Goal: Task Accomplishment & Management: Complete application form

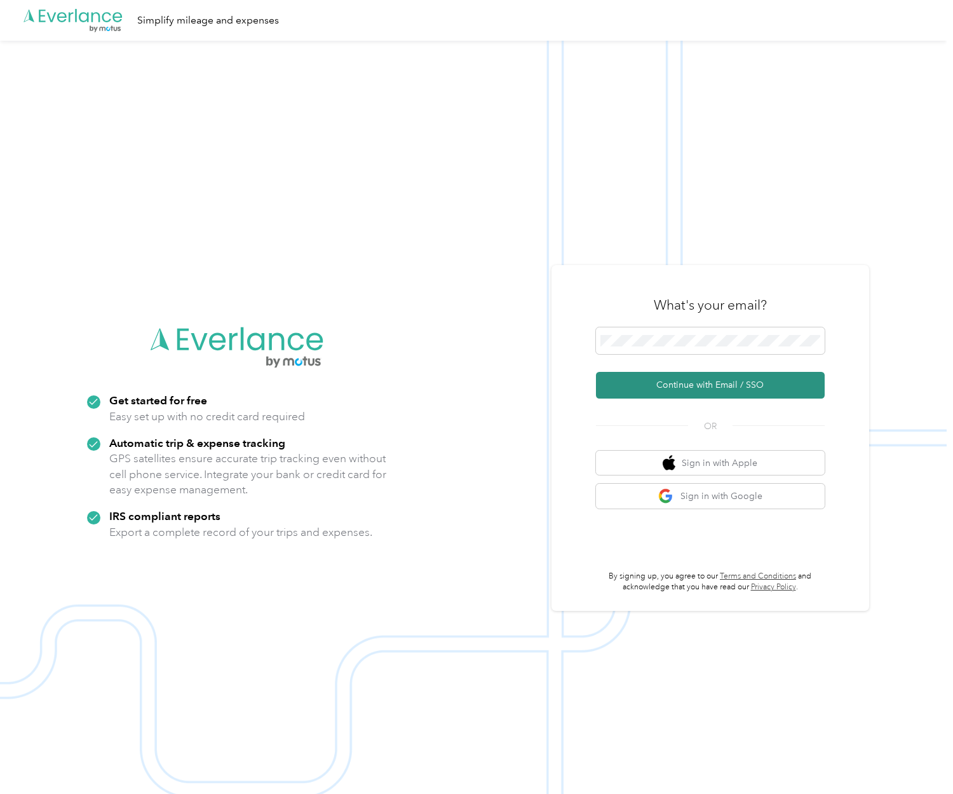
click at [687, 390] on button "Continue with Email / SSO" at bounding box center [710, 385] width 229 height 27
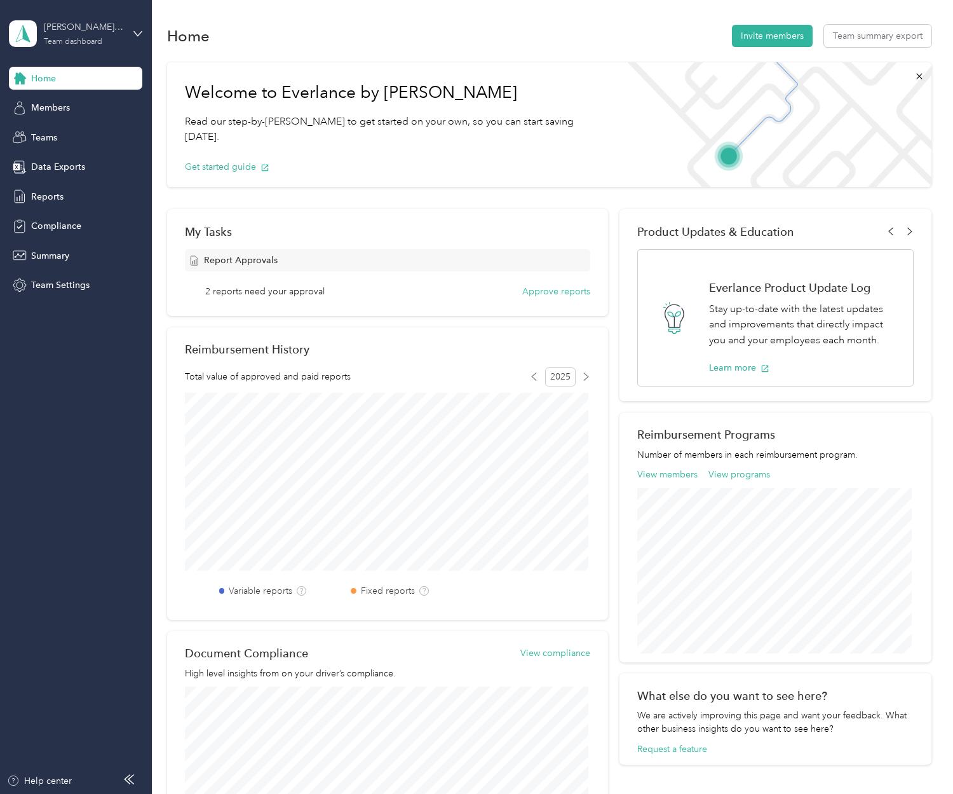
click at [90, 38] on div "Team dashboard" at bounding box center [73, 42] width 58 height 8
click at [54, 137] on div "Personal dashboard" at bounding box center [214, 133] width 393 height 22
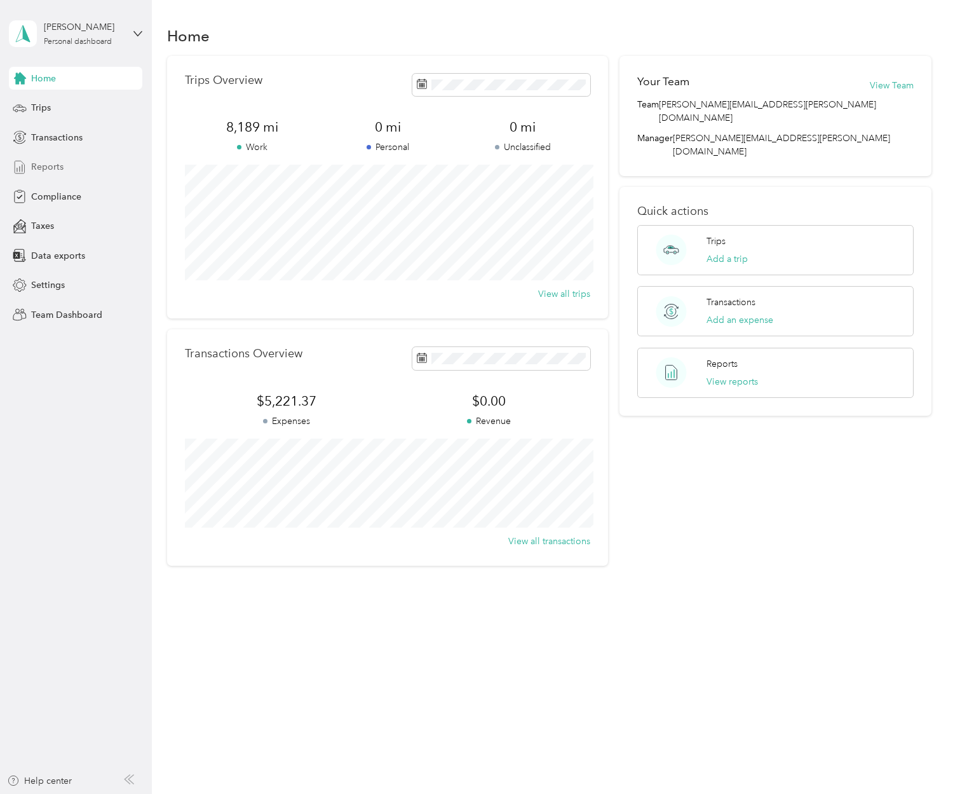
click at [44, 168] on span "Reports" at bounding box center [47, 166] width 32 height 13
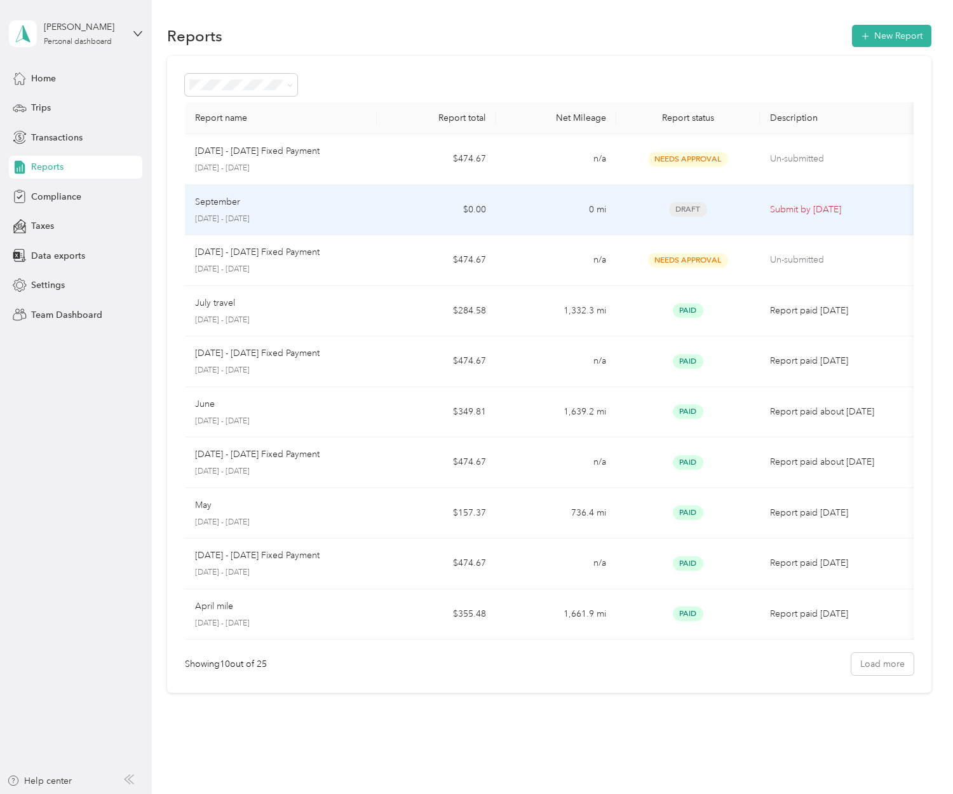
click at [301, 212] on div "September [DATE] - [DATE]" at bounding box center [281, 210] width 172 height 30
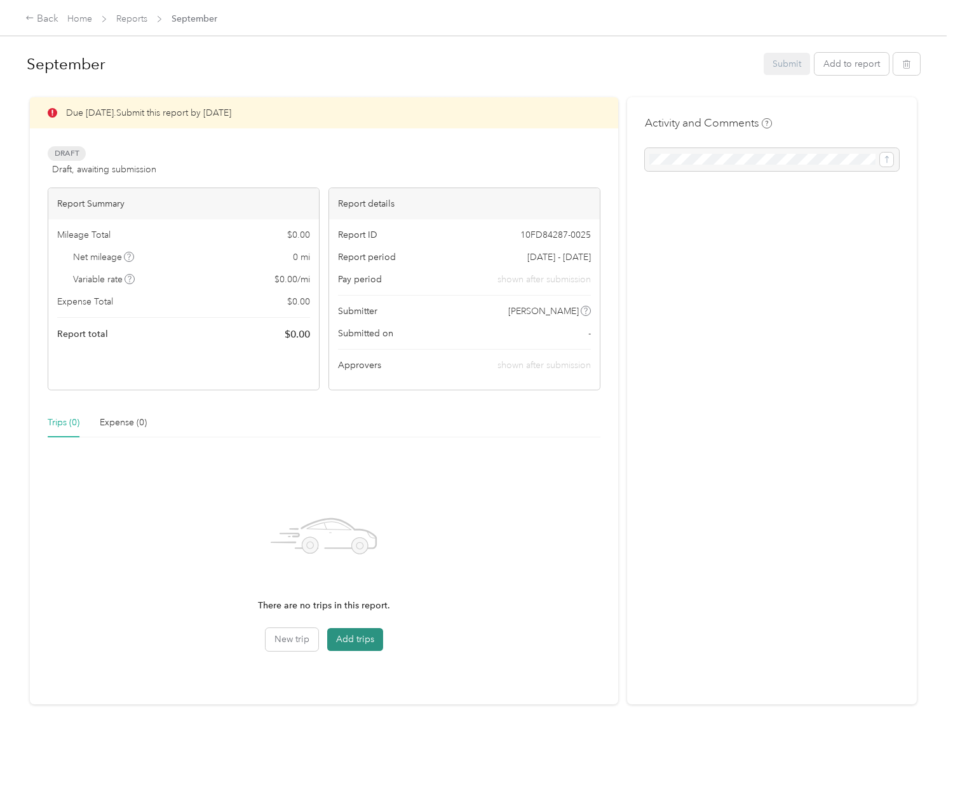
click at [360, 643] on button "Add trips" at bounding box center [355, 639] width 56 height 23
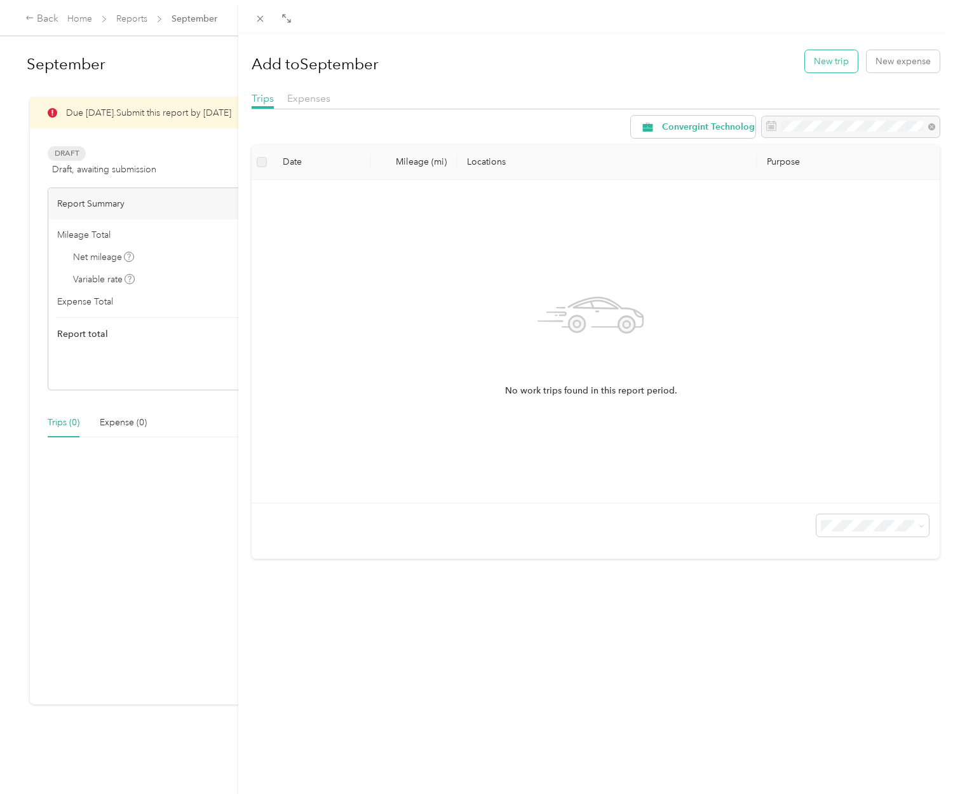
click at [828, 65] on button "New trip" at bounding box center [831, 61] width 53 height 22
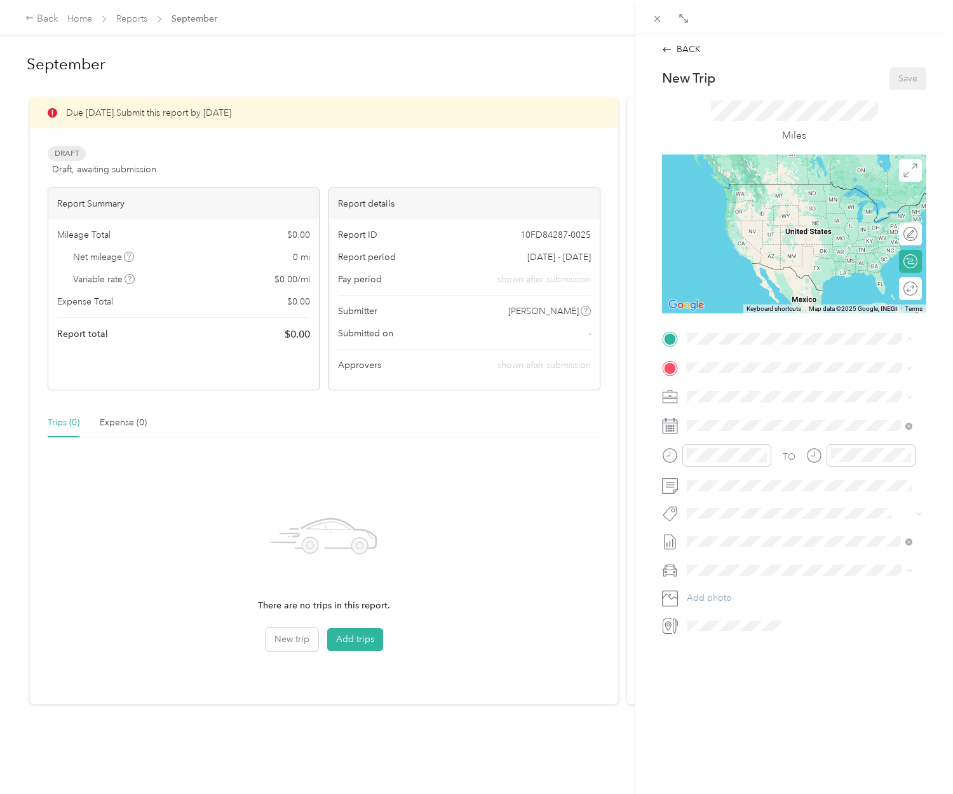
click at [782, 399] on span "[STREET_ADDRESS]" at bounding box center [751, 403] width 81 height 11
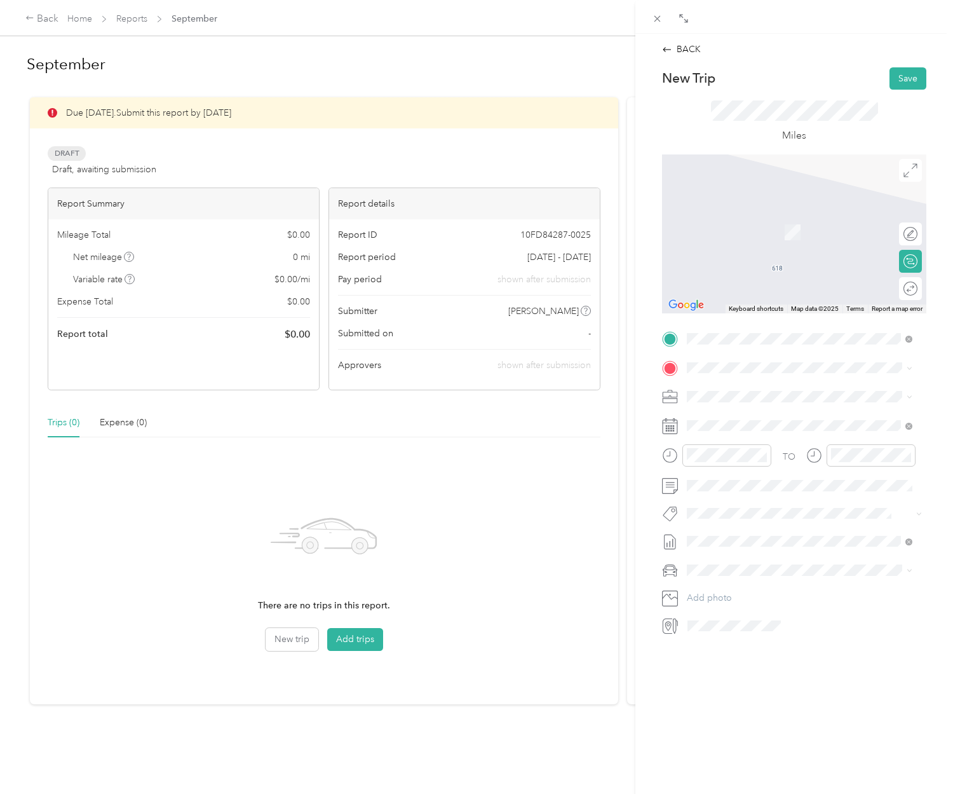
click at [674, 430] on rect at bounding box center [674, 431] width 2 height 2
click at [670, 425] on icon at bounding box center [670, 426] width 16 height 16
click at [777, 541] on div "4" at bounding box center [779, 542] width 17 height 16
click at [717, 463] on div at bounding box center [727, 455] width 89 height 22
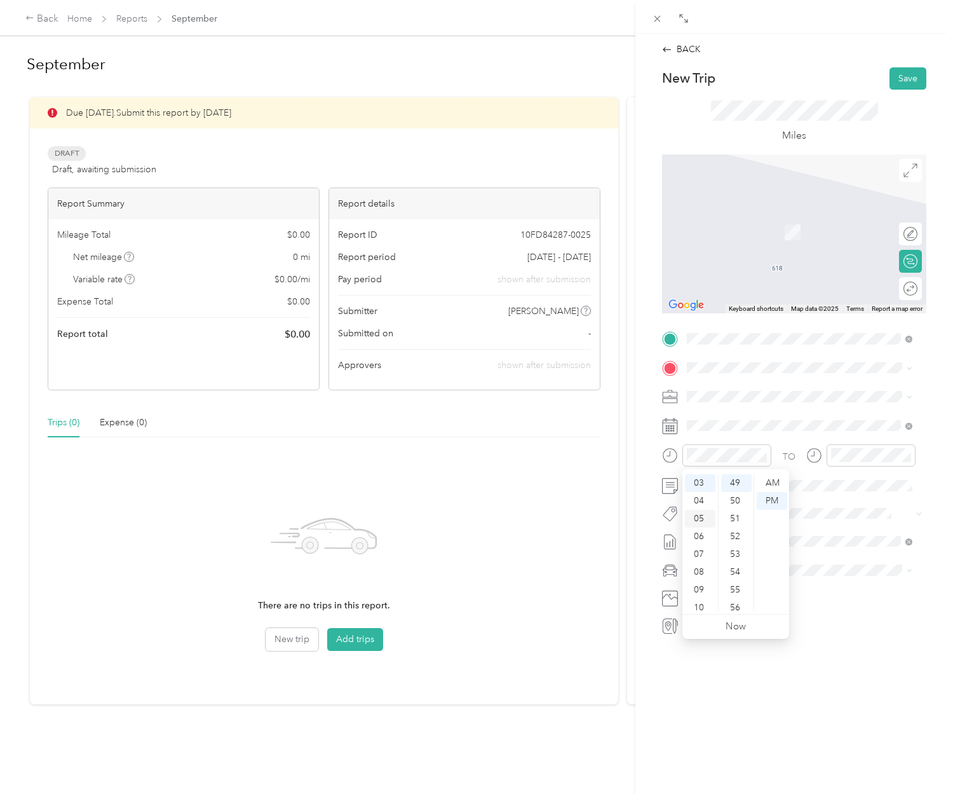
click at [699, 523] on div "05" at bounding box center [700, 519] width 31 height 18
click at [779, 484] on div "AM" at bounding box center [772, 483] width 31 height 18
click at [849, 582] on div "10" at bounding box center [844, 585] width 31 height 18
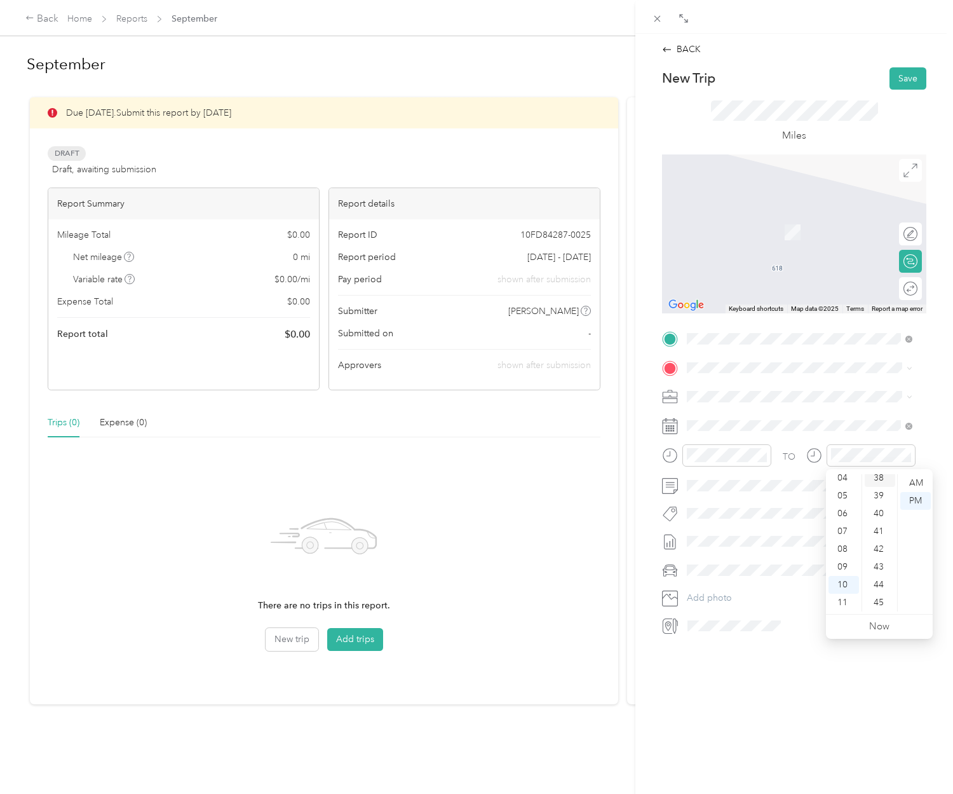
click at [882, 484] on div "38" at bounding box center [880, 478] width 31 height 18
click at [919, 481] on div "AM" at bounding box center [916, 483] width 31 height 18
click at [824, 656] on div "BACK New Trip Save This trip cannot be edited because it is either under review…" at bounding box center [795, 431] width 318 height 794
click at [732, 373] on span at bounding box center [805, 368] width 244 height 20
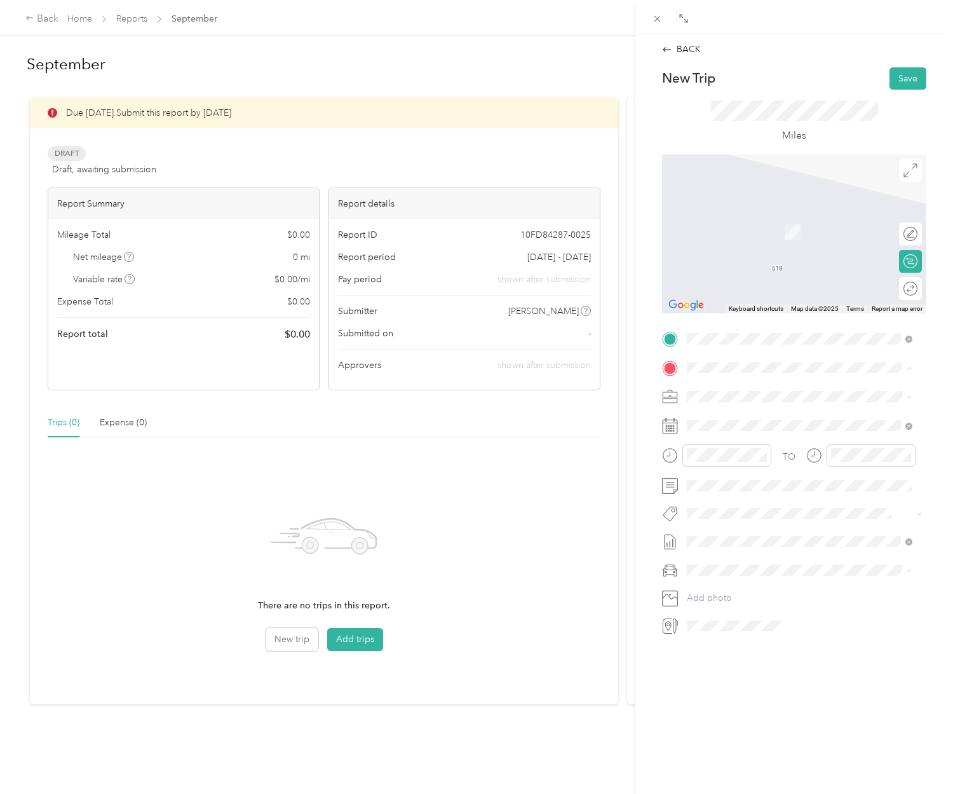
click at [746, 414] on span "[STREET_ADDRESS][US_STATE]" at bounding box center [774, 413] width 127 height 11
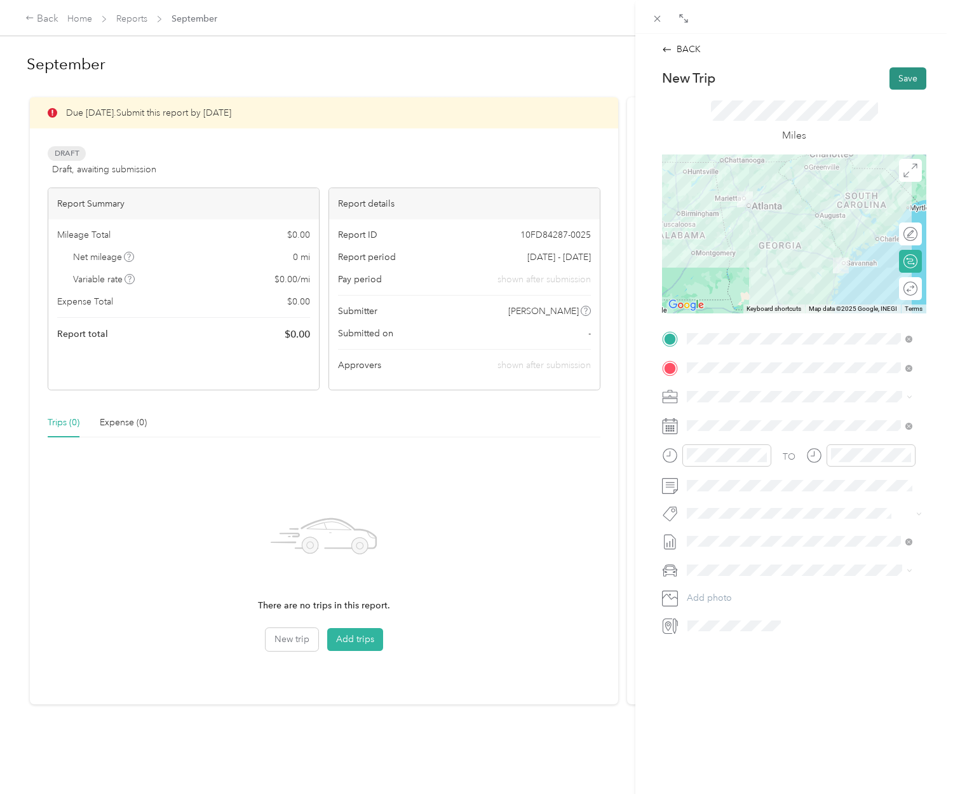
click at [895, 81] on button "Save" at bounding box center [908, 78] width 37 height 22
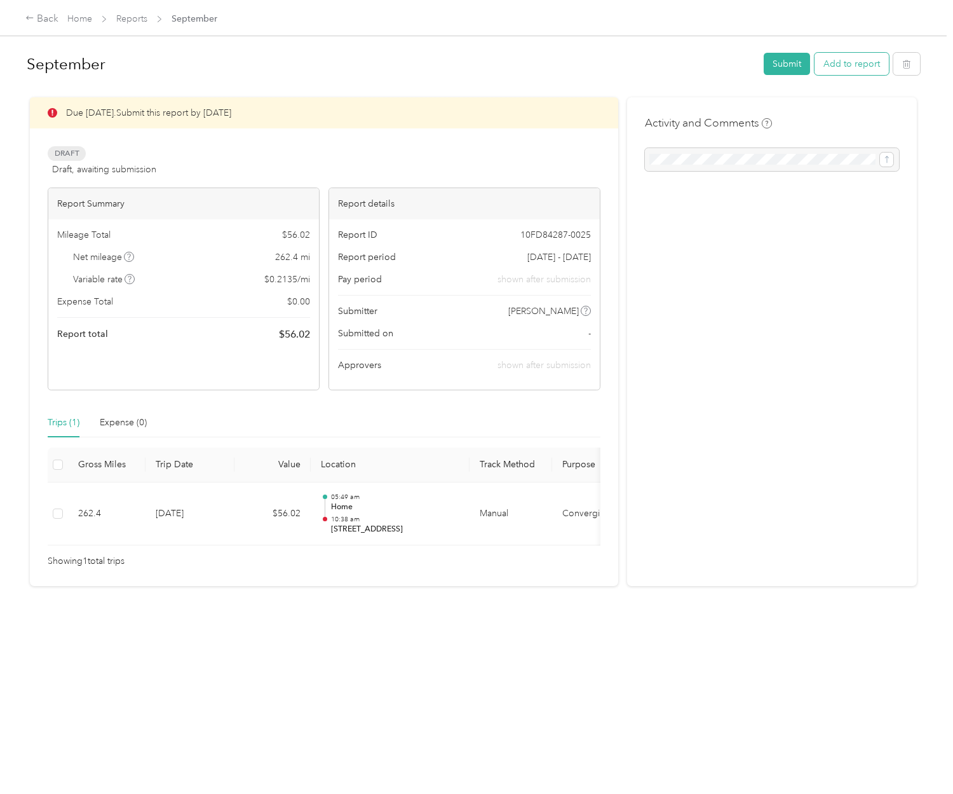
click at [840, 64] on button "Add to report" at bounding box center [852, 64] width 74 height 22
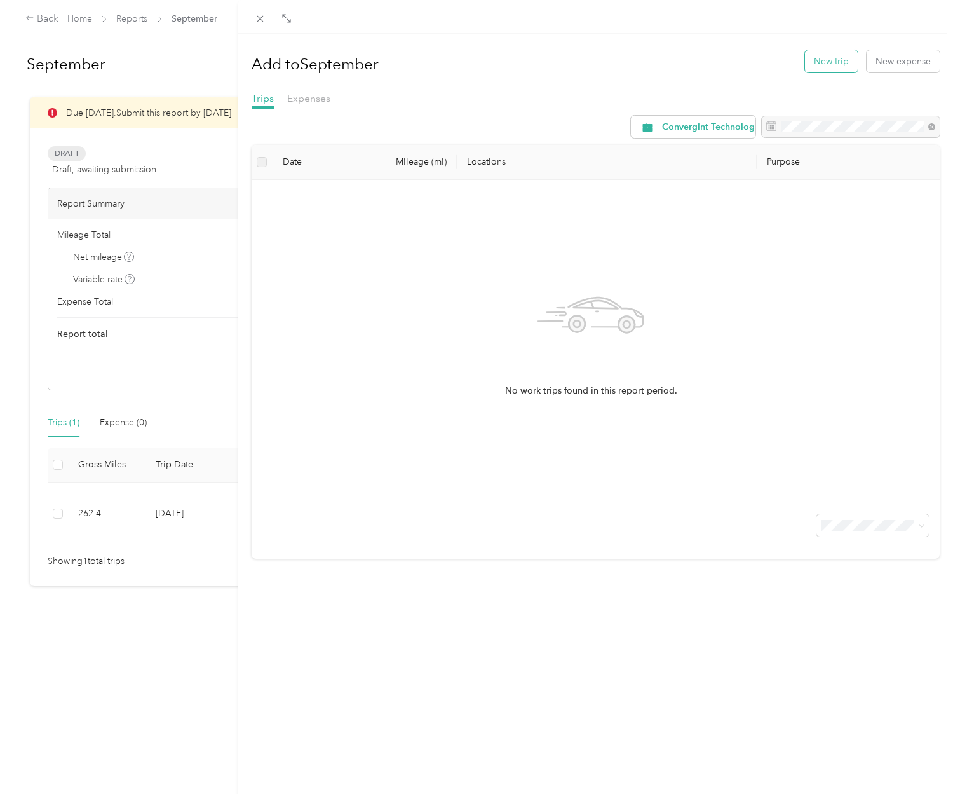
click at [817, 64] on button "New trip" at bounding box center [831, 61] width 53 height 22
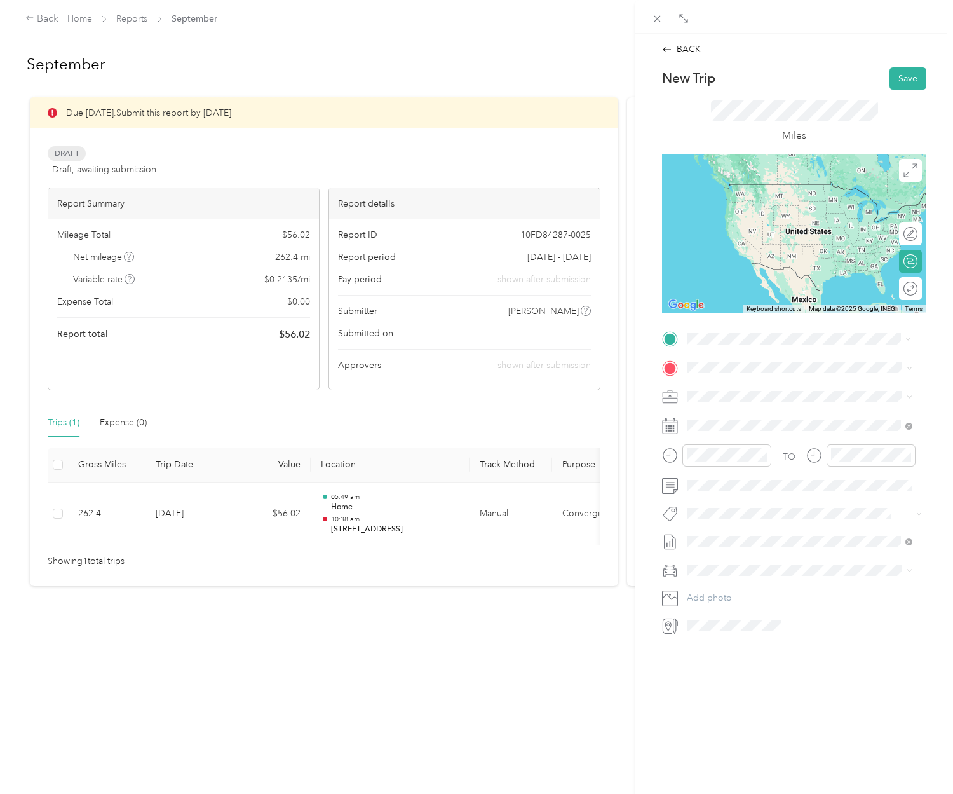
click at [748, 390] on span "[STREET_ADDRESS][US_STATE]" at bounding box center [774, 384] width 127 height 11
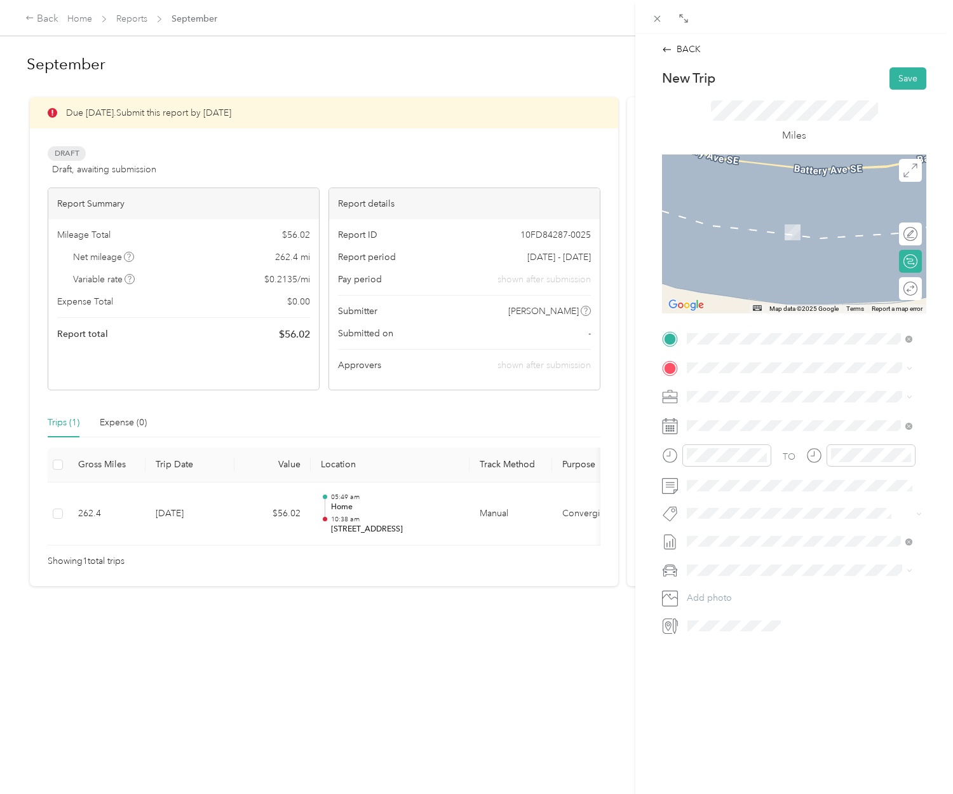
click at [748, 432] on div "Home [STREET_ADDRESS]" at bounding box center [751, 422] width 81 height 27
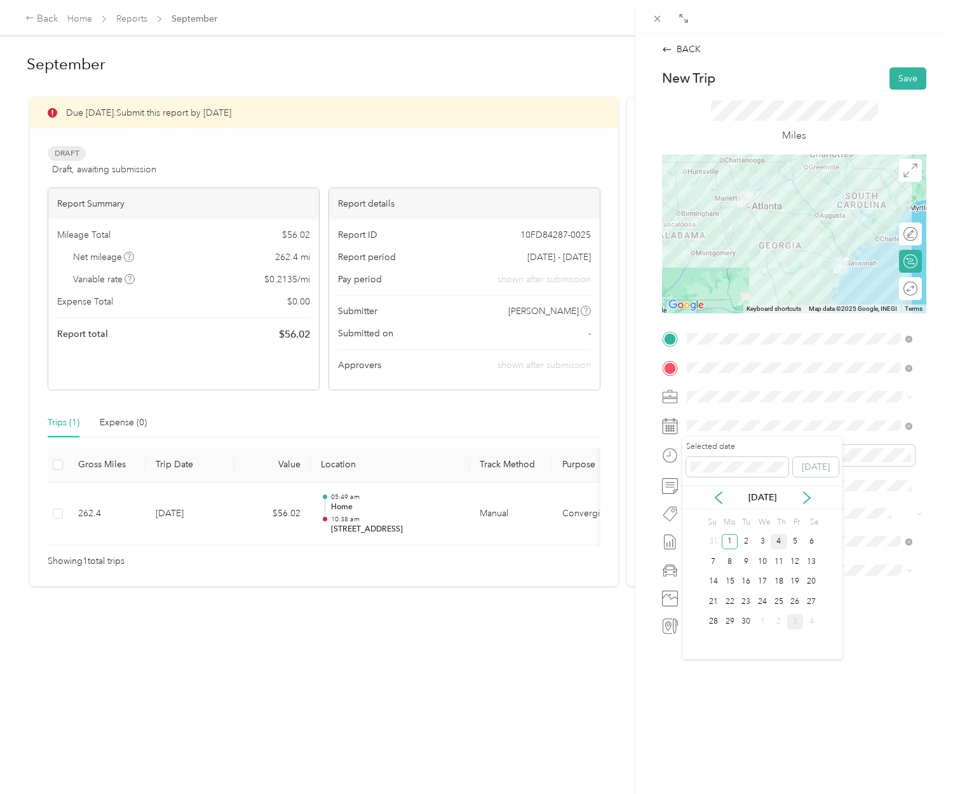
click at [778, 541] on div "4" at bounding box center [779, 542] width 17 height 16
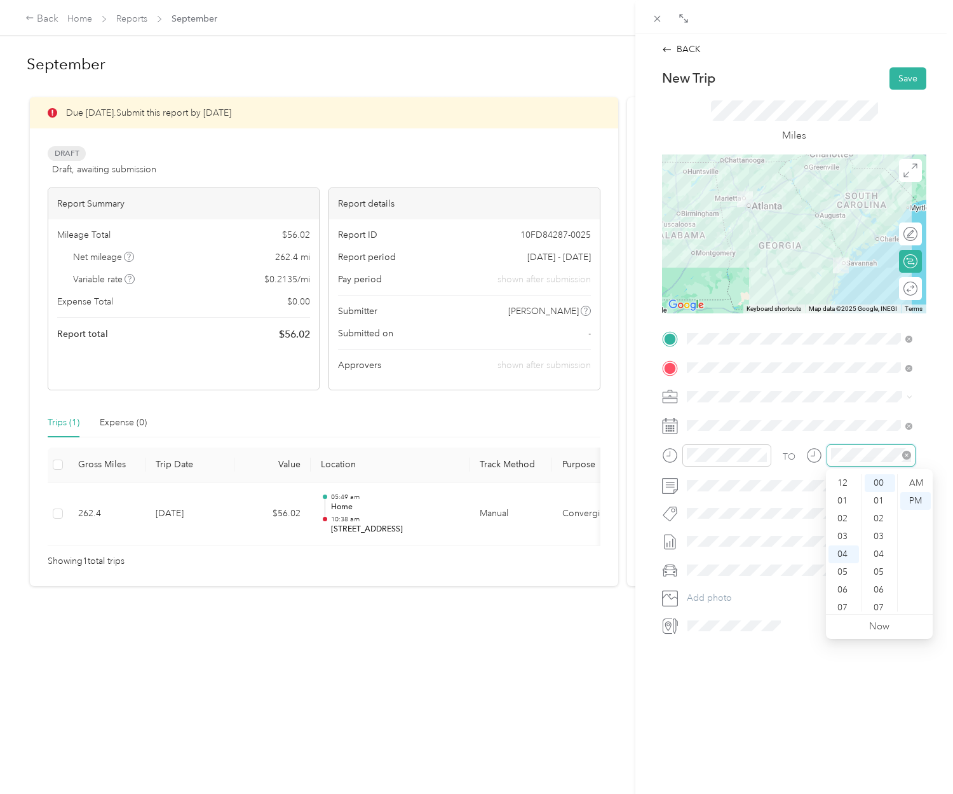
scroll to position [71, 0]
click at [839, 568] on div "09" at bounding box center [844, 572] width 31 height 18
click at [882, 570] on div "05" at bounding box center [880, 572] width 31 height 18
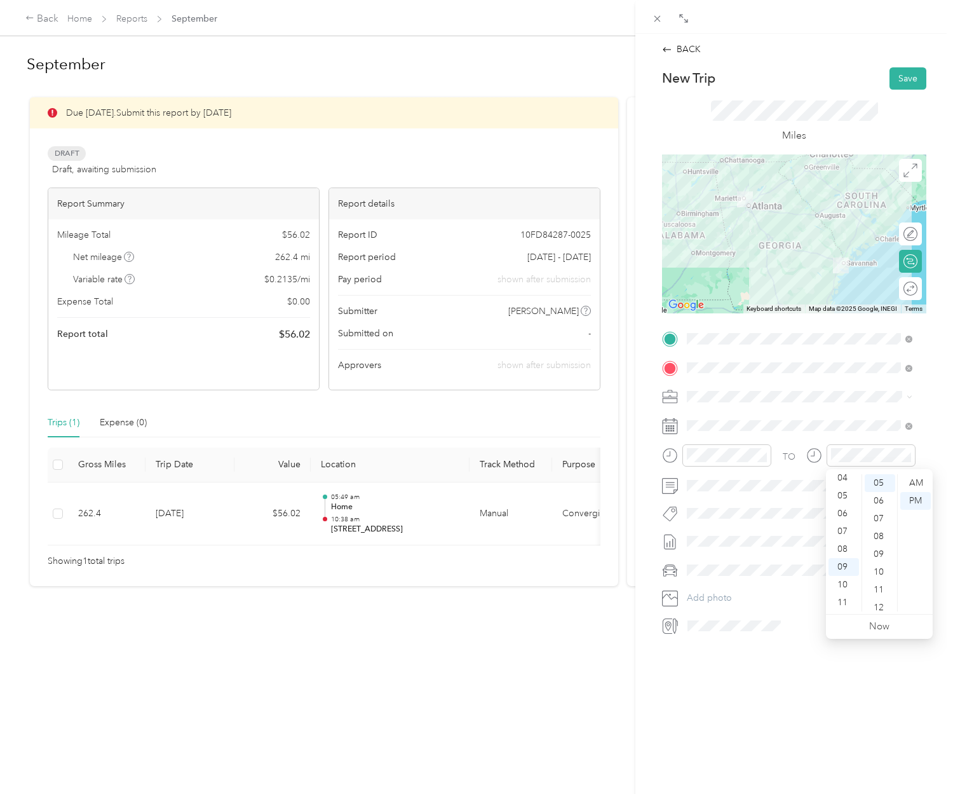
click at [749, 702] on div "BACK New Trip Save This trip cannot be edited because it is either under review…" at bounding box center [795, 431] width 318 height 794
click at [891, 84] on button "Save" at bounding box center [908, 78] width 37 height 22
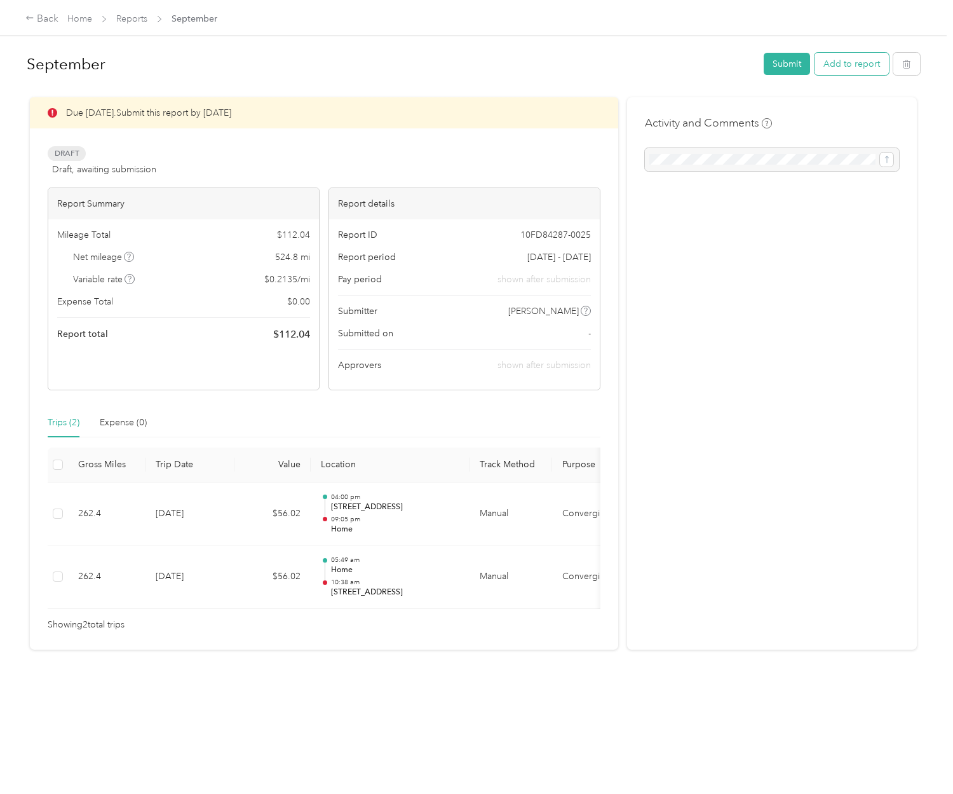
click at [840, 68] on button "Add to report" at bounding box center [852, 64] width 74 height 22
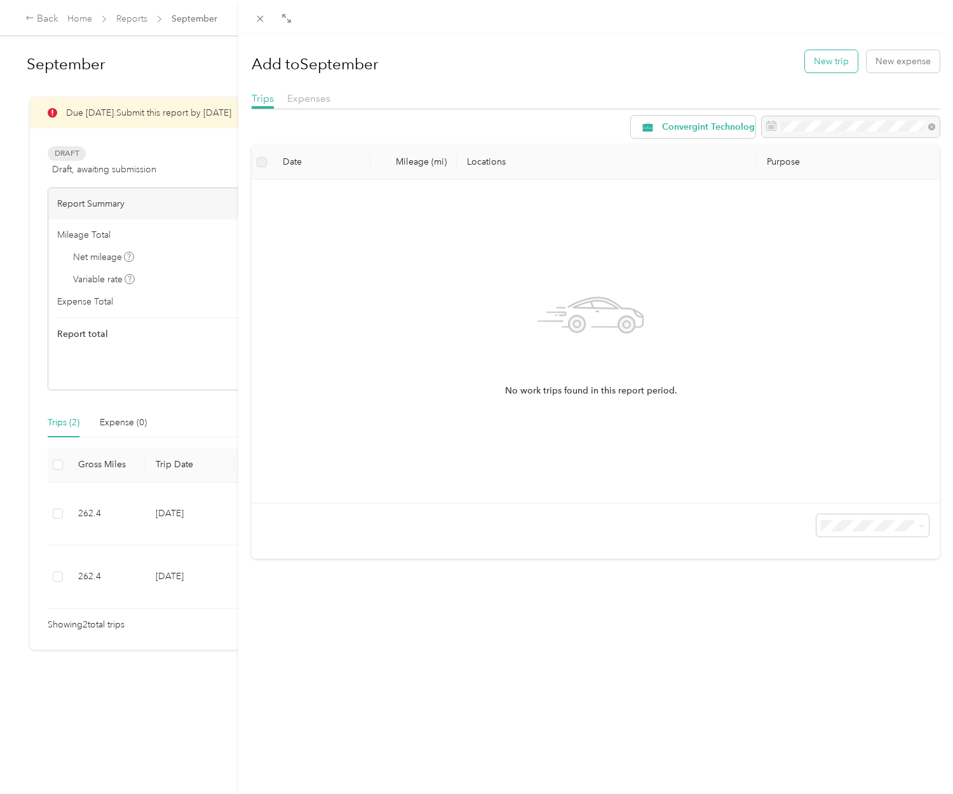
click at [806, 54] on button "New trip" at bounding box center [831, 61] width 53 height 22
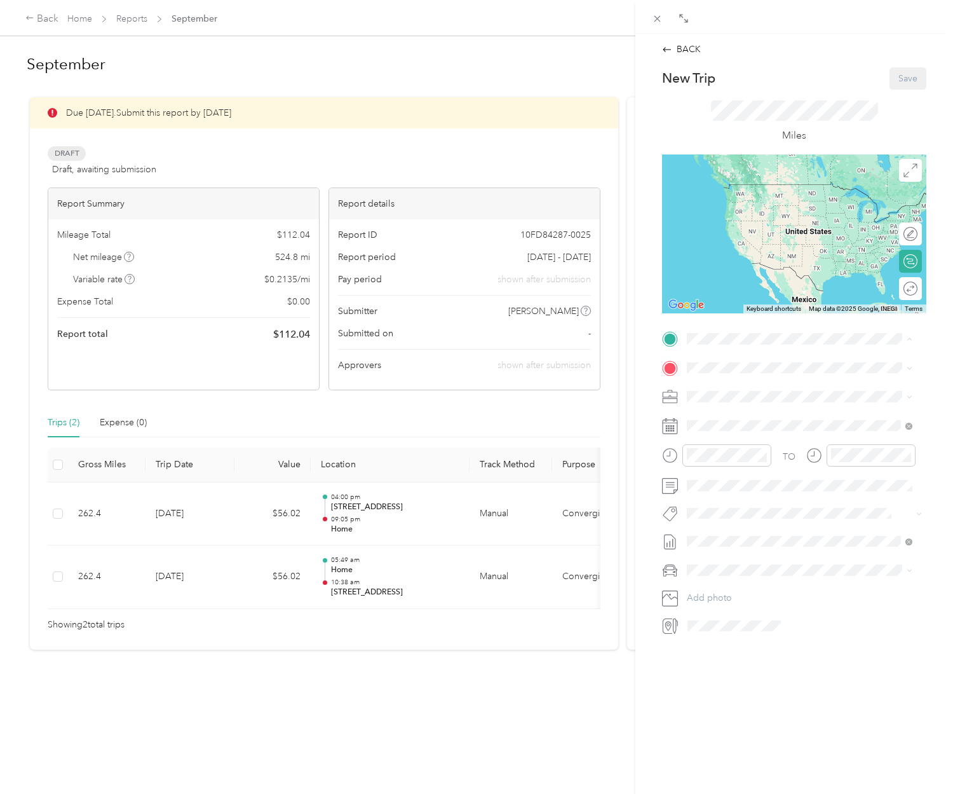
click at [737, 401] on span "[STREET_ADDRESS]" at bounding box center [751, 403] width 81 height 11
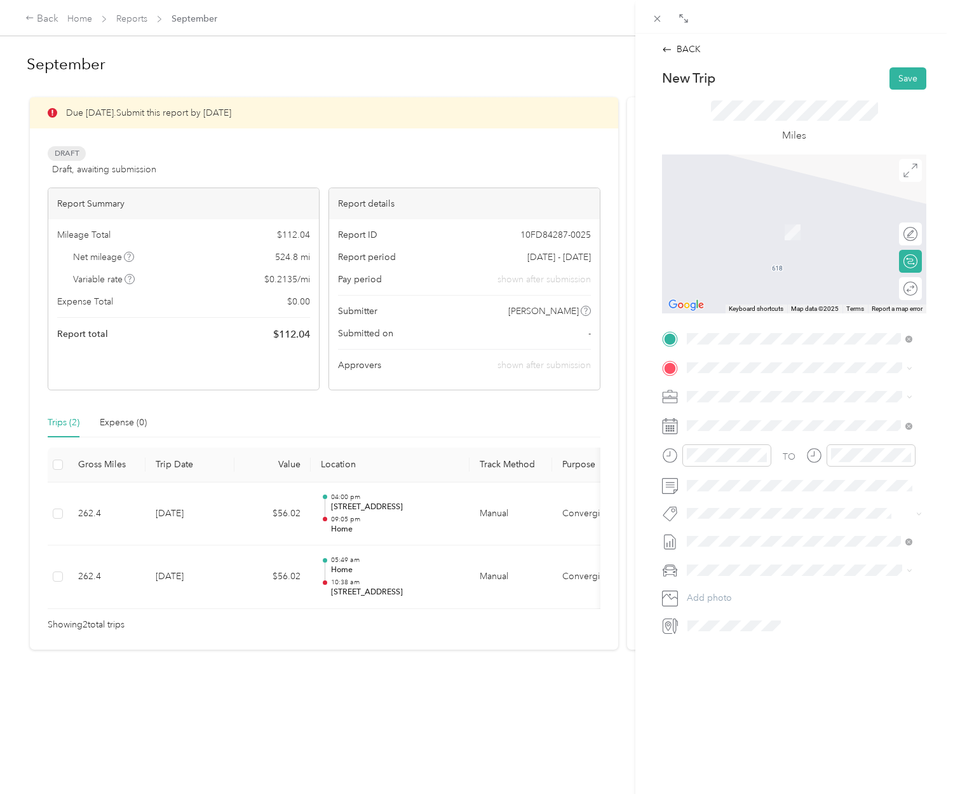
click at [768, 414] on span "[STREET_ADDRESS][US_STATE]" at bounding box center [774, 408] width 127 height 11
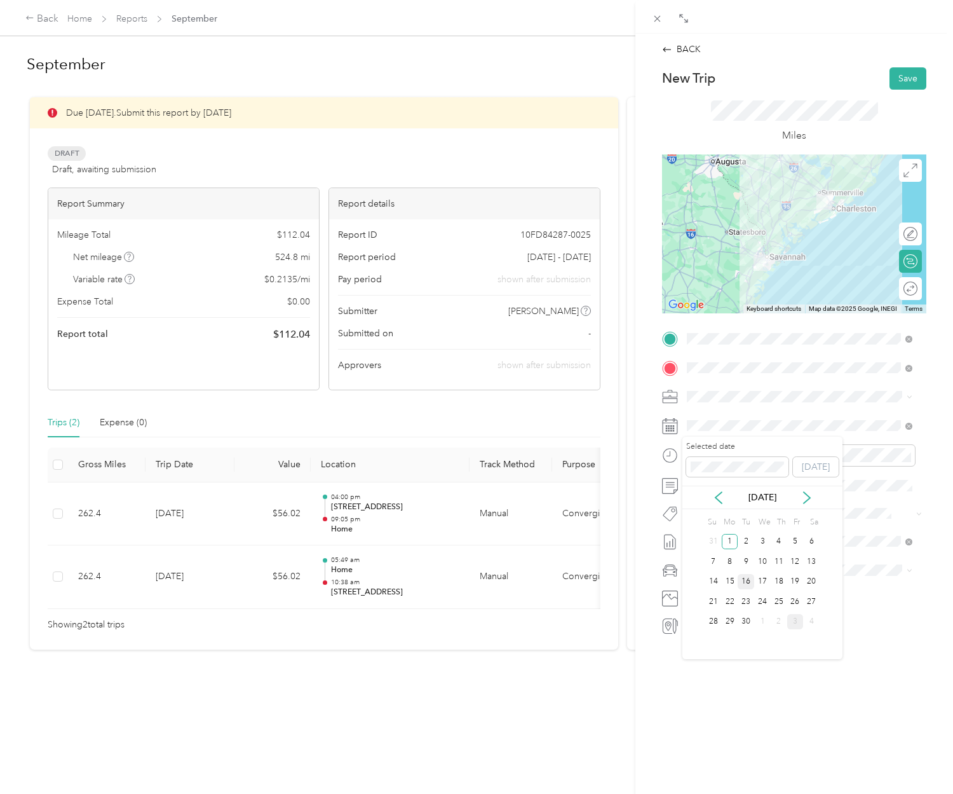
click at [748, 582] on div "16" at bounding box center [746, 582] width 17 height 16
click at [700, 553] on div "08" at bounding box center [700, 554] width 31 height 18
click at [844, 607] on div "11" at bounding box center [844, 608] width 31 height 18
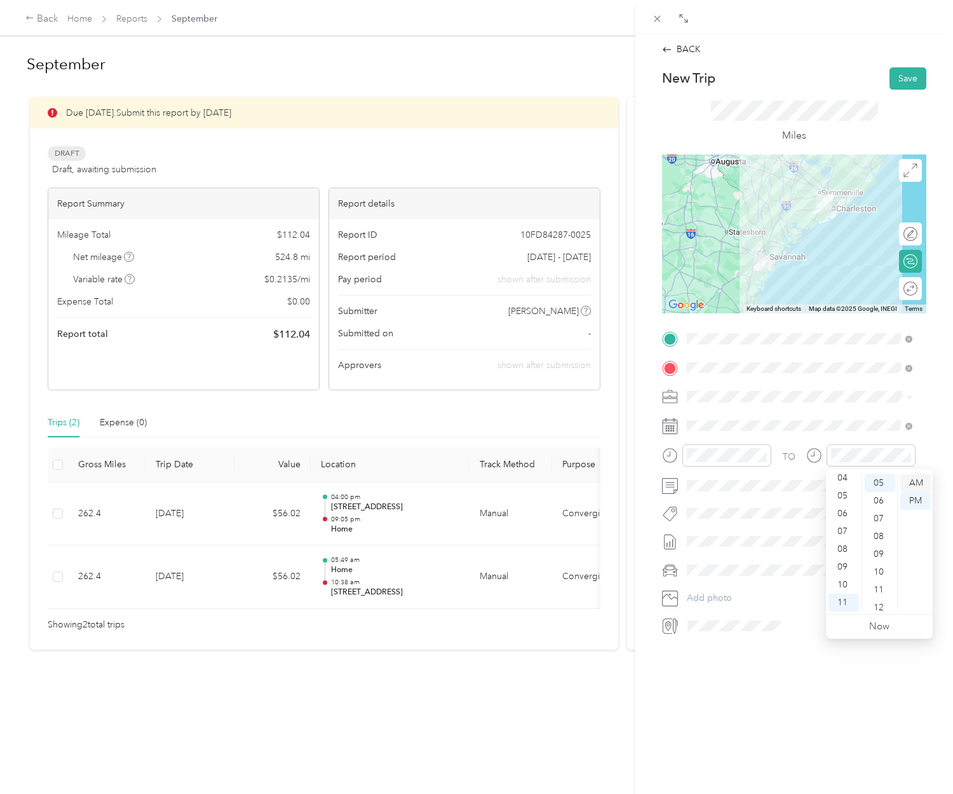
click at [921, 479] on div "AM" at bounding box center [916, 483] width 31 height 18
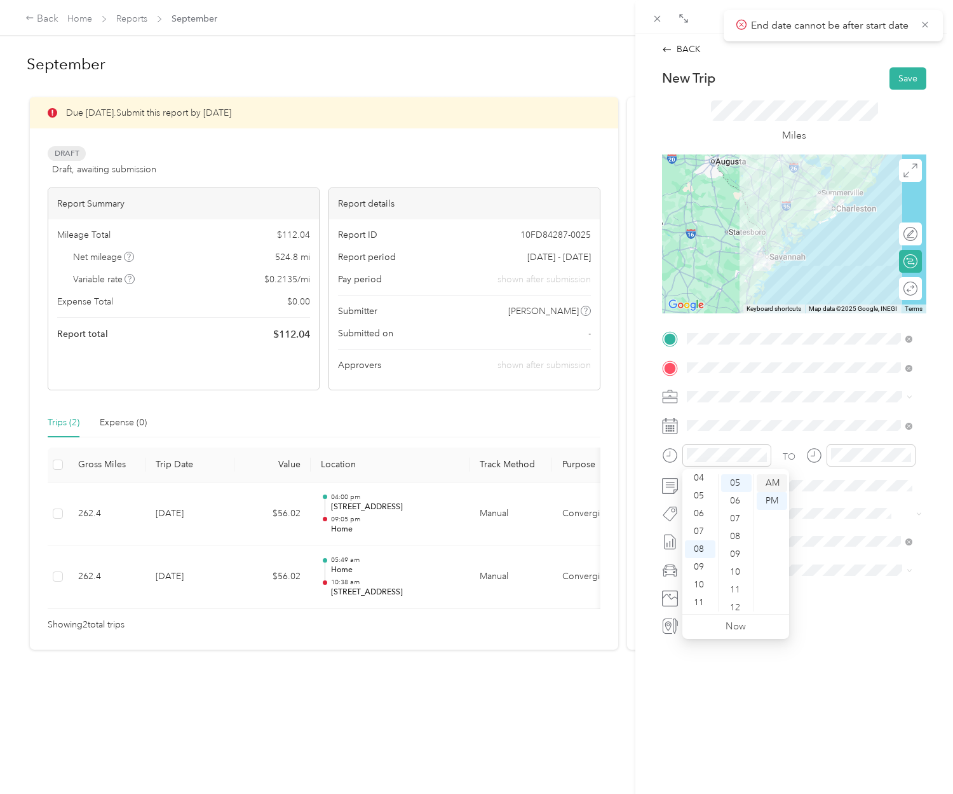
click at [777, 482] on div "AM" at bounding box center [772, 483] width 31 height 18
click at [916, 482] on div "AM" at bounding box center [916, 483] width 31 height 18
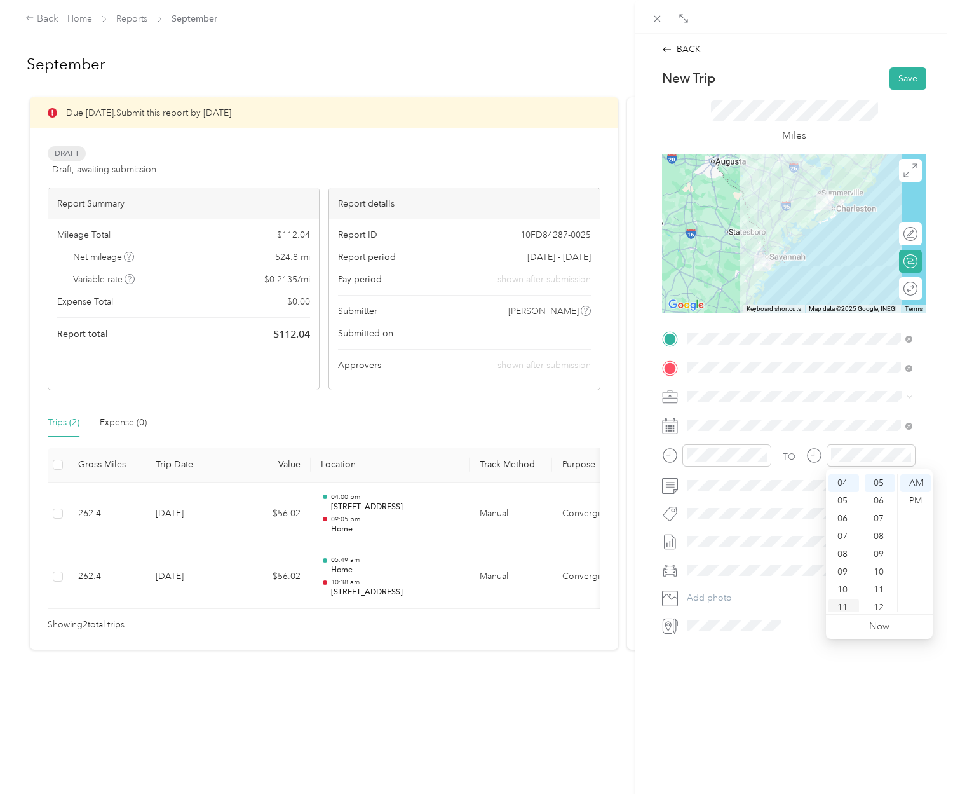
click at [848, 605] on div "11" at bounding box center [844, 608] width 31 height 18
click at [896, 85] on button "Save" at bounding box center [908, 78] width 37 height 22
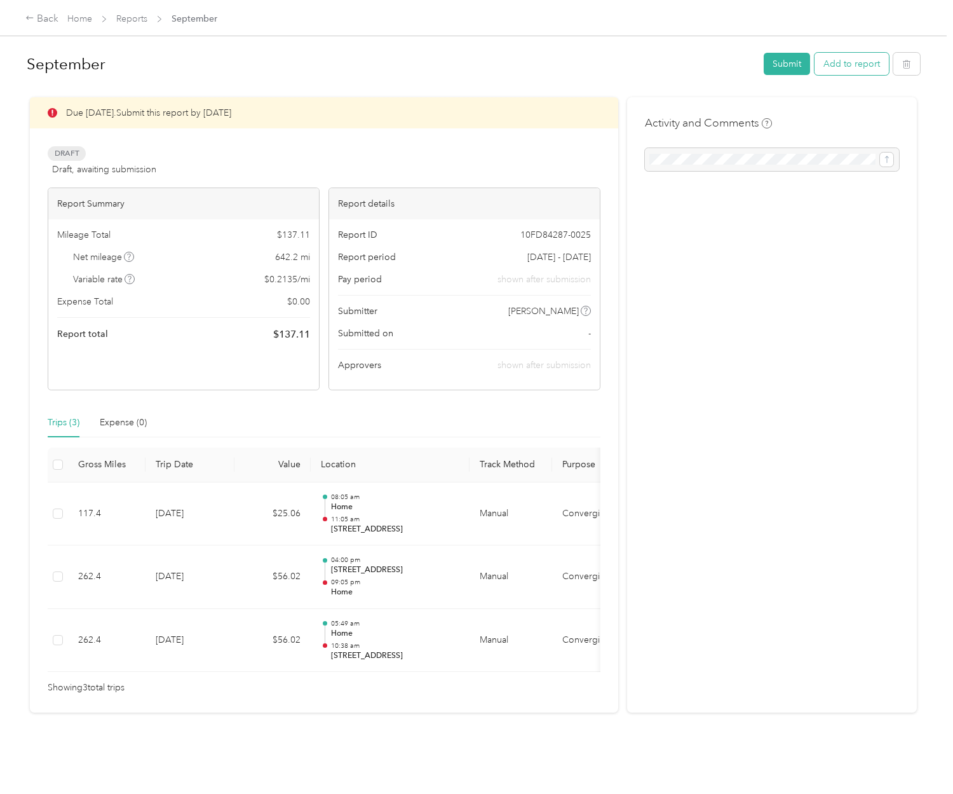
click at [838, 63] on button "Add to report" at bounding box center [852, 64] width 74 height 22
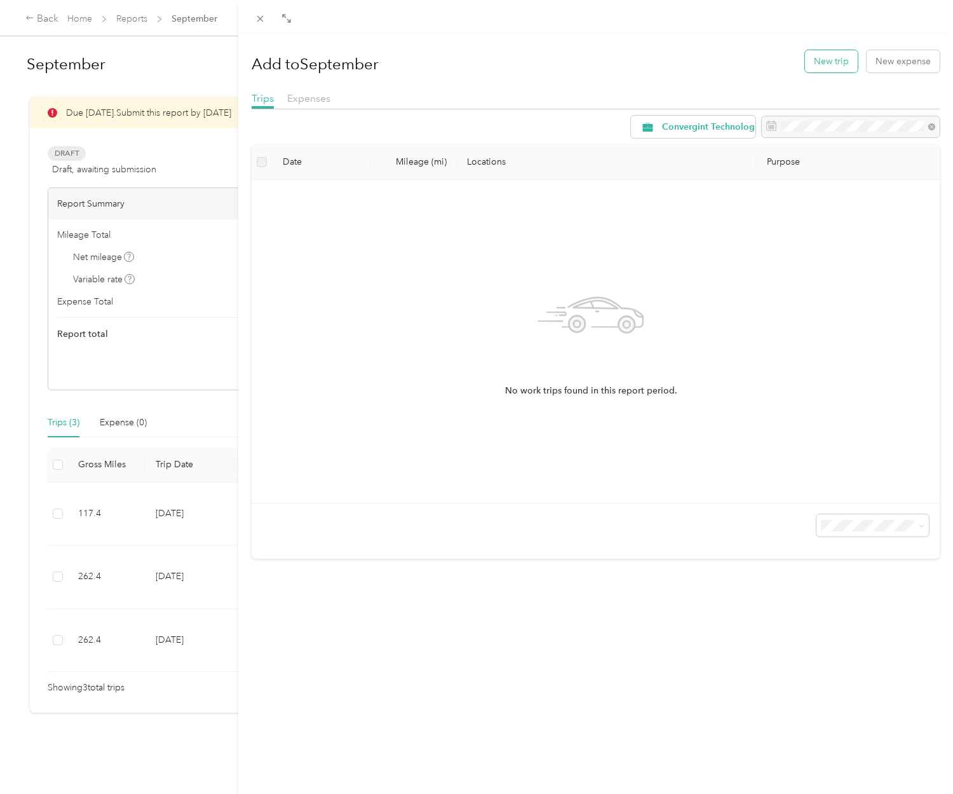
click at [819, 67] on button "New trip" at bounding box center [831, 61] width 53 height 22
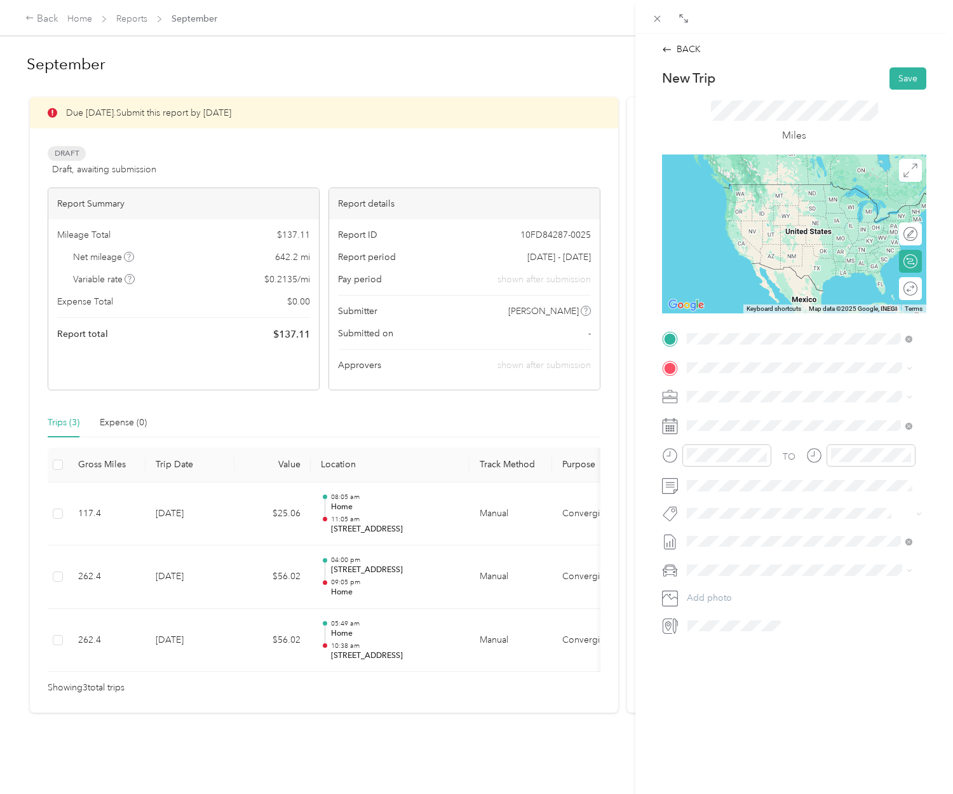
click at [765, 390] on span "[STREET_ADDRESS][US_STATE]" at bounding box center [774, 384] width 127 height 11
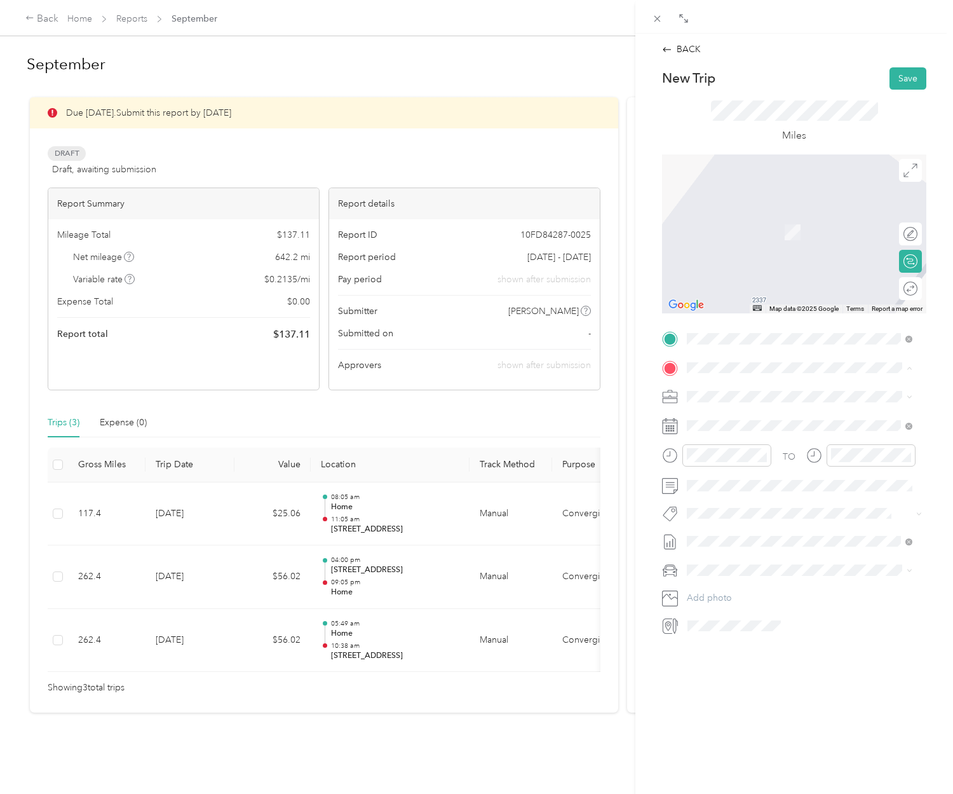
click at [773, 441] on div "Home [STREET_ADDRESS]" at bounding box center [800, 425] width 217 height 31
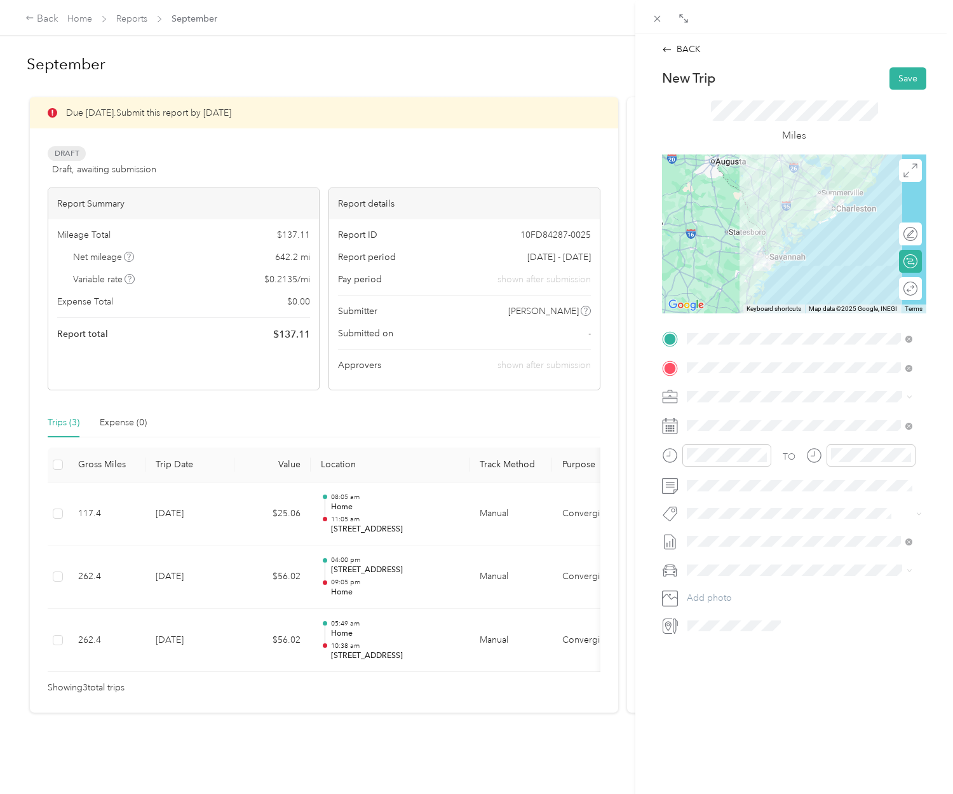
drag, startPoint x: 404, startPoint y: 674, endPoint x: 418, endPoint y: 655, distance: 24.0
click at [510, 707] on div "BACK New Trip Save This trip cannot be edited because it is either under review…" at bounding box center [476, 397] width 953 height 794
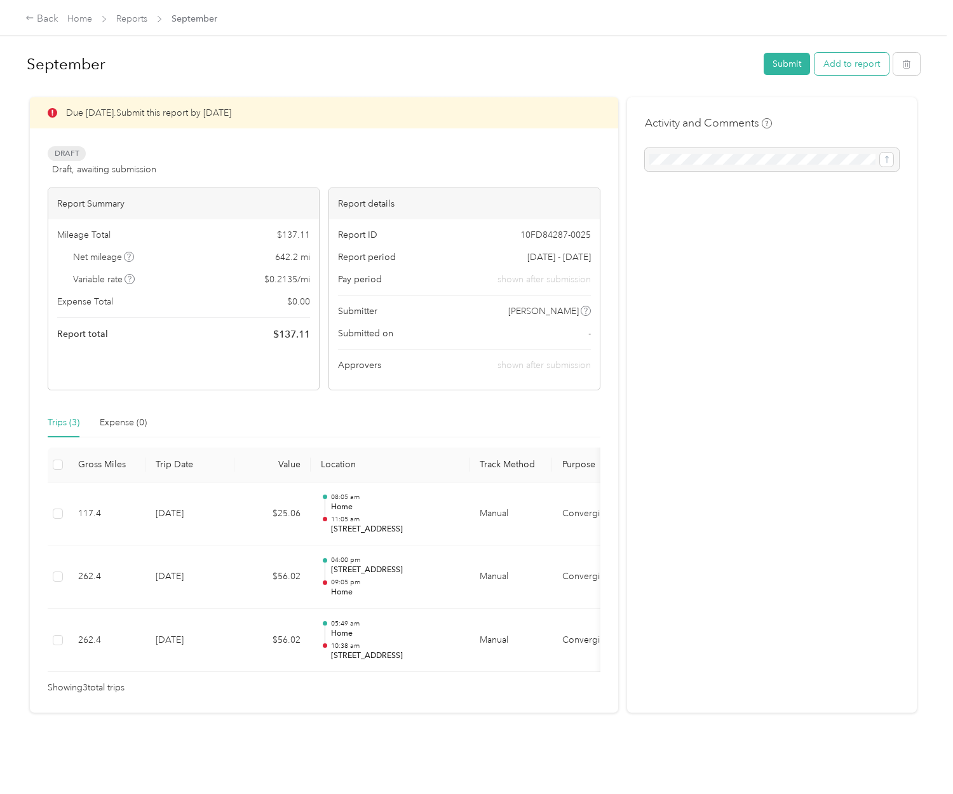
click at [850, 64] on button "Add to report" at bounding box center [852, 64] width 74 height 22
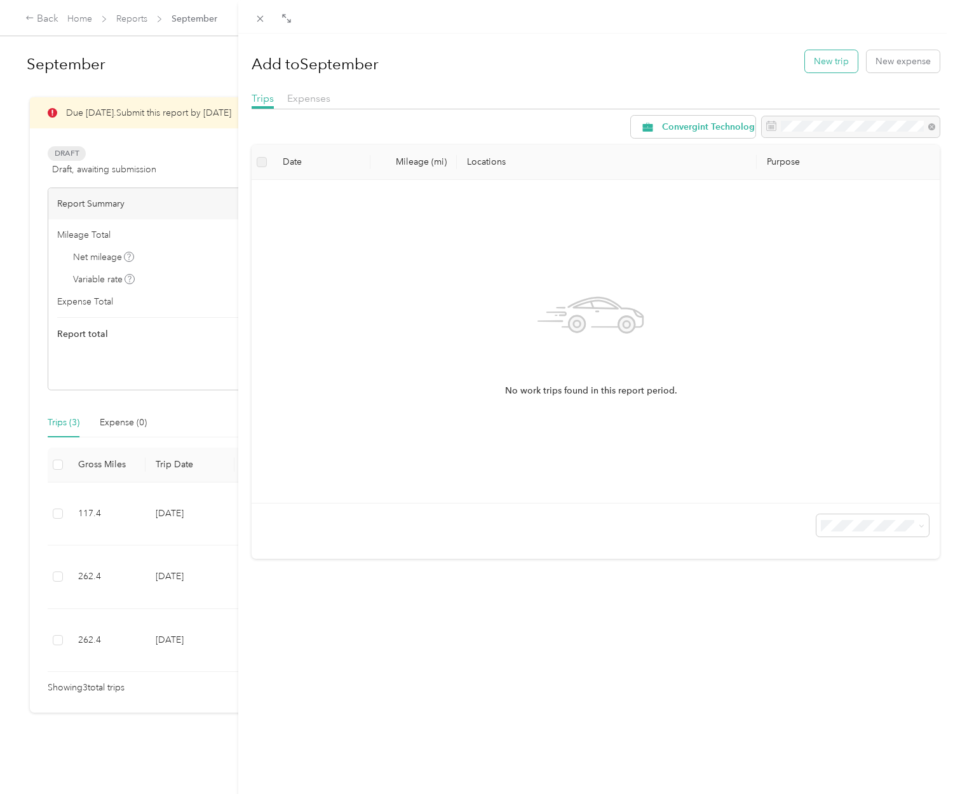
click at [828, 65] on button "New trip" at bounding box center [831, 61] width 53 height 22
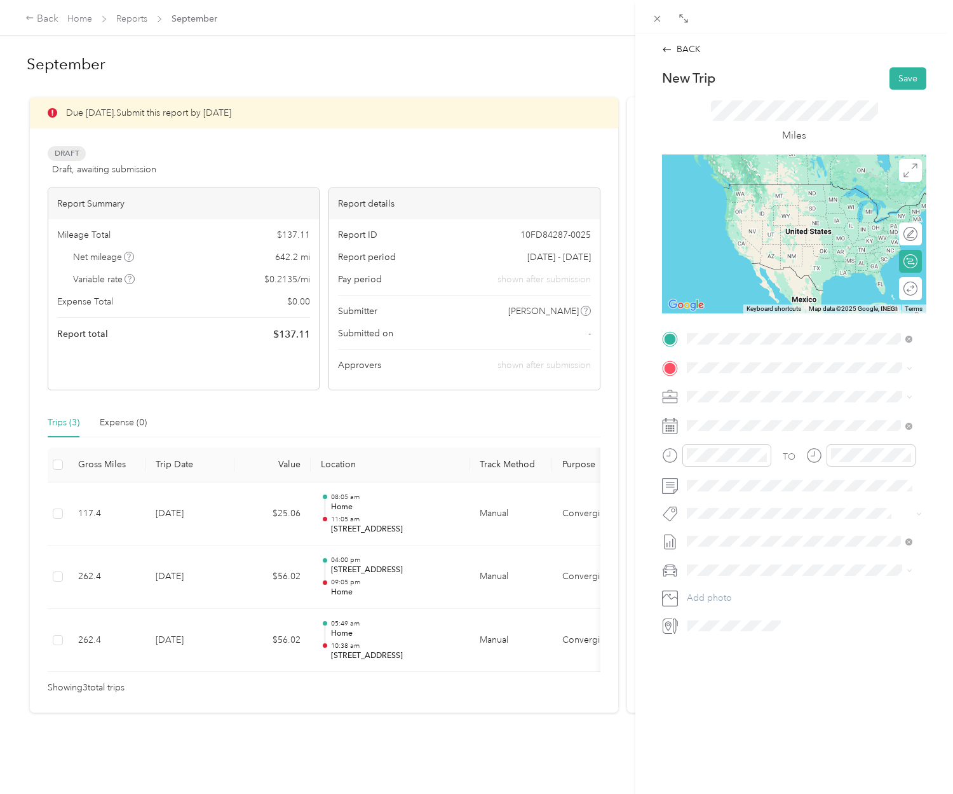
click at [761, 381] on span "[STREET_ADDRESS][US_STATE]" at bounding box center [774, 384] width 127 height 11
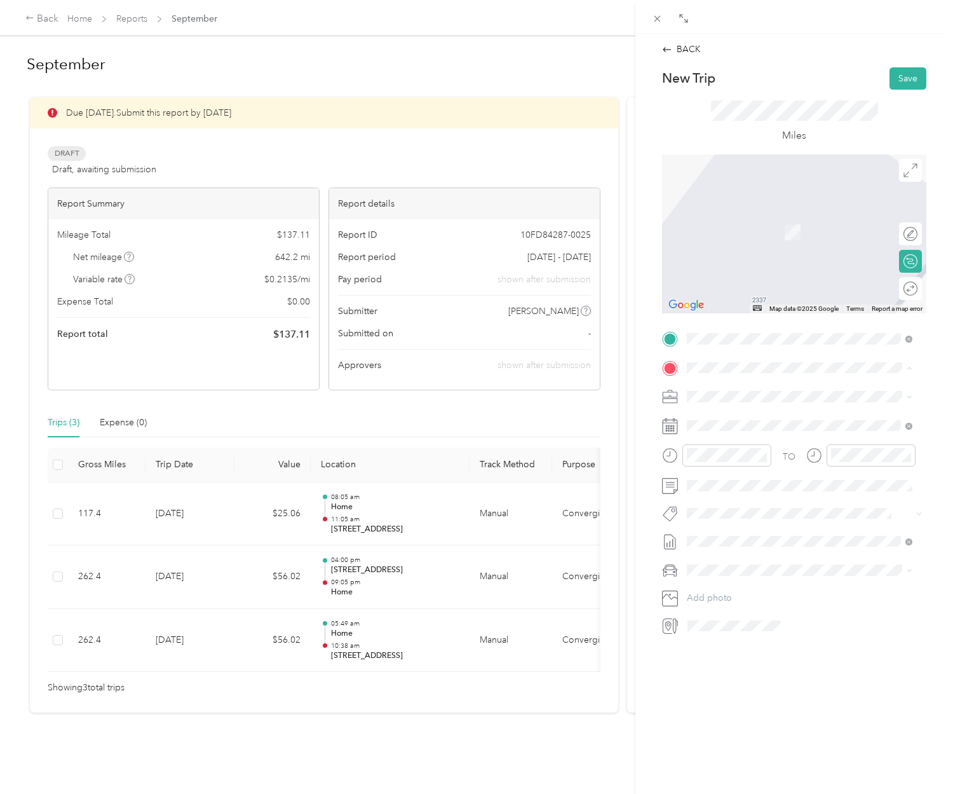
click at [776, 438] on span "[STREET_ADDRESS]" at bounding box center [751, 432] width 81 height 11
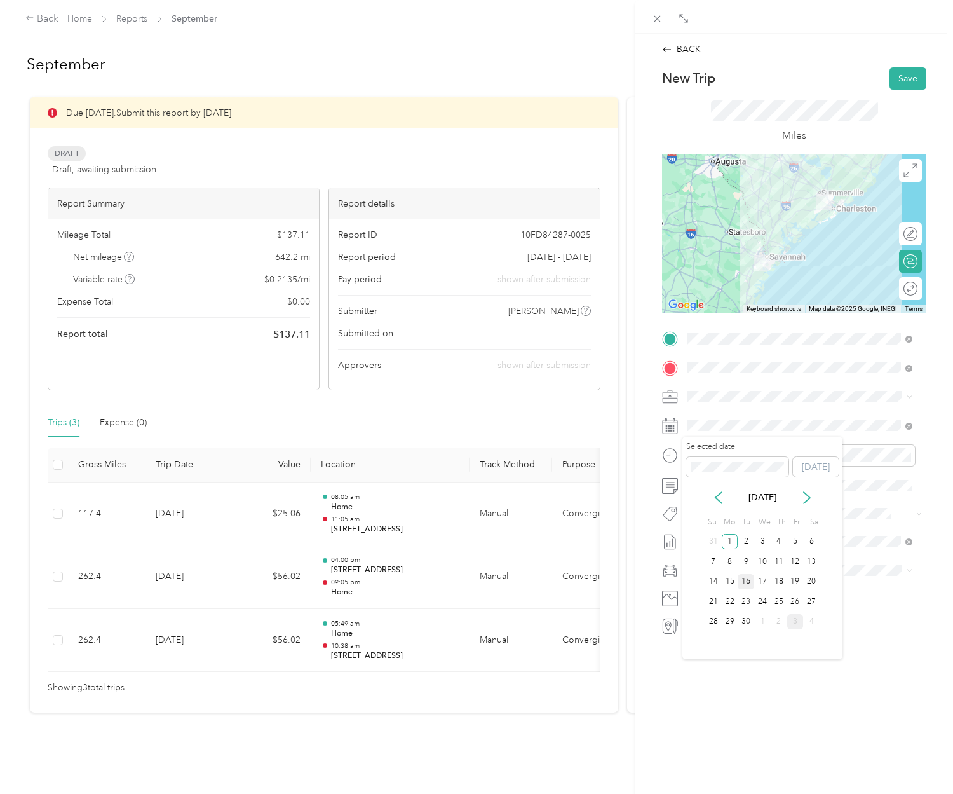
click at [748, 581] on div "16" at bounding box center [746, 582] width 17 height 16
click at [697, 514] on div "02" at bounding box center [700, 511] width 31 height 18
click at [849, 547] on span at bounding box center [805, 541] width 244 height 20
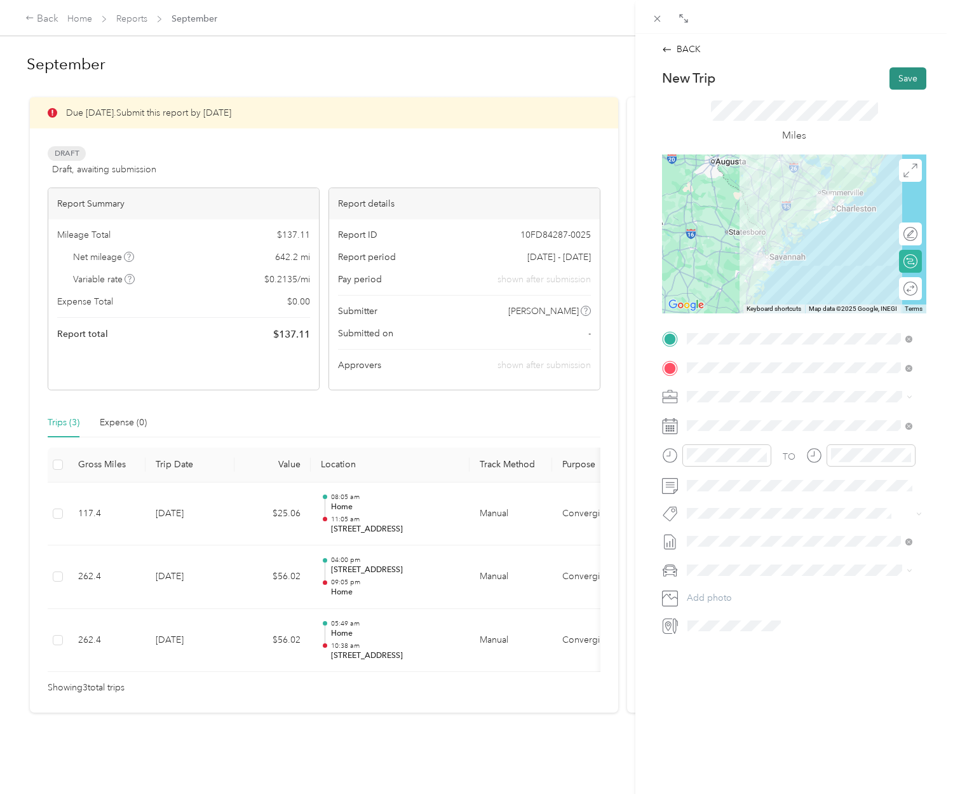
click at [894, 79] on button "Save" at bounding box center [908, 78] width 37 height 22
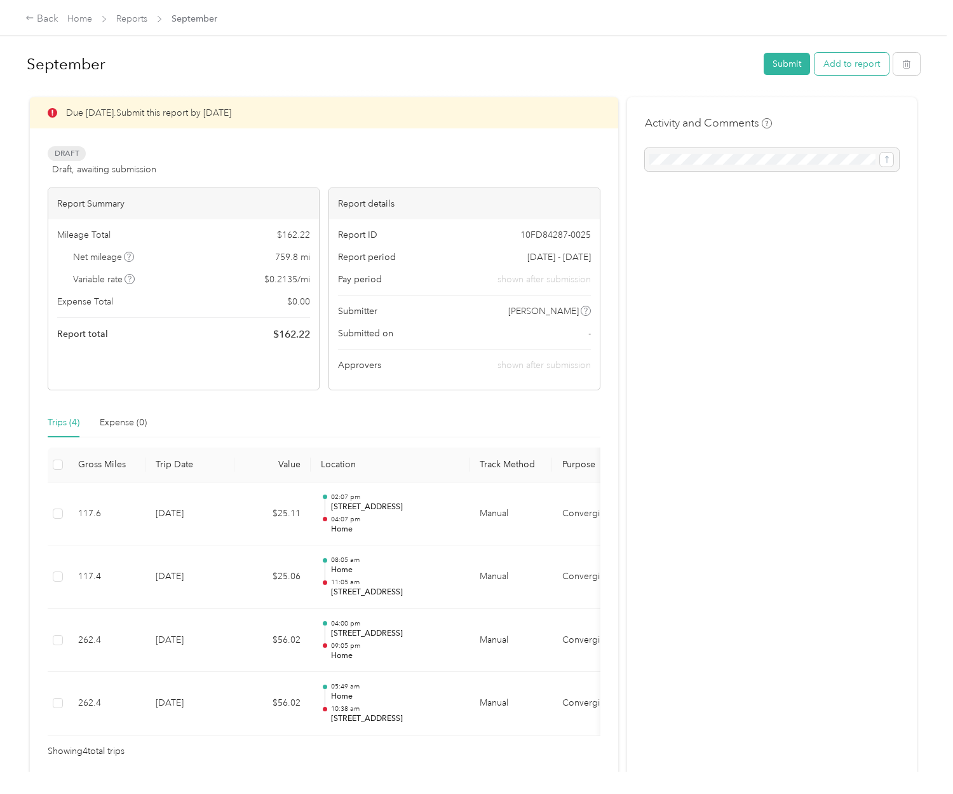
click at [838, 65] on button "Add to report" at bounding box center [852, 64] width 74 height 22
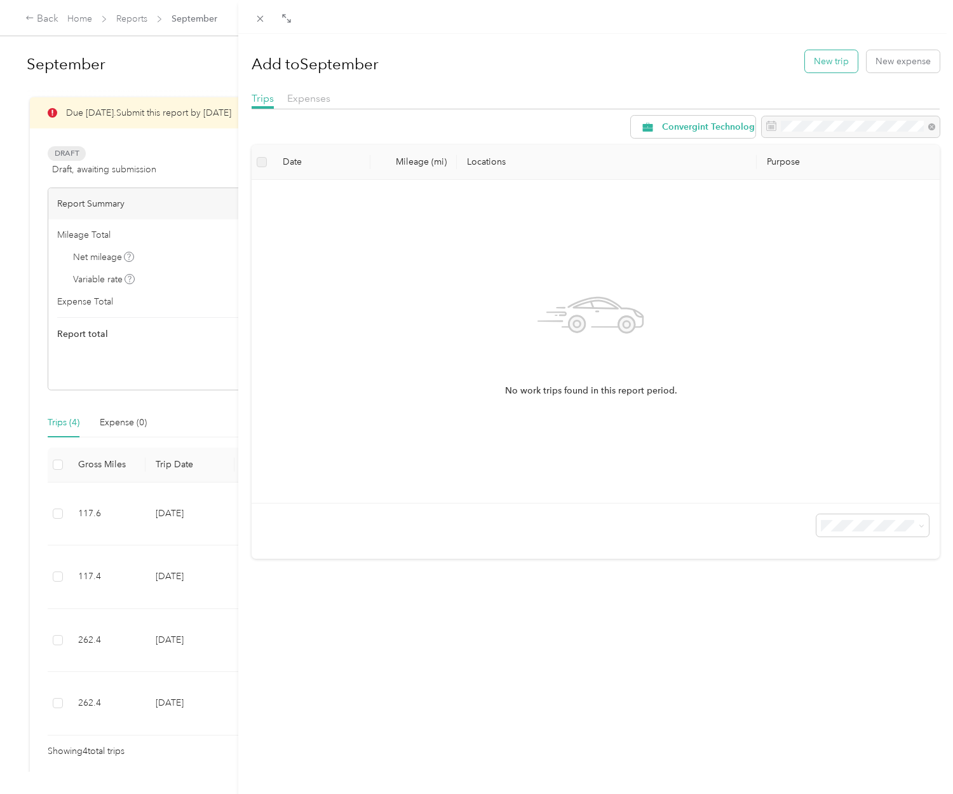
click at [830, 64] on button "New trip" at bounding box center [831, 61] width 53 height 22
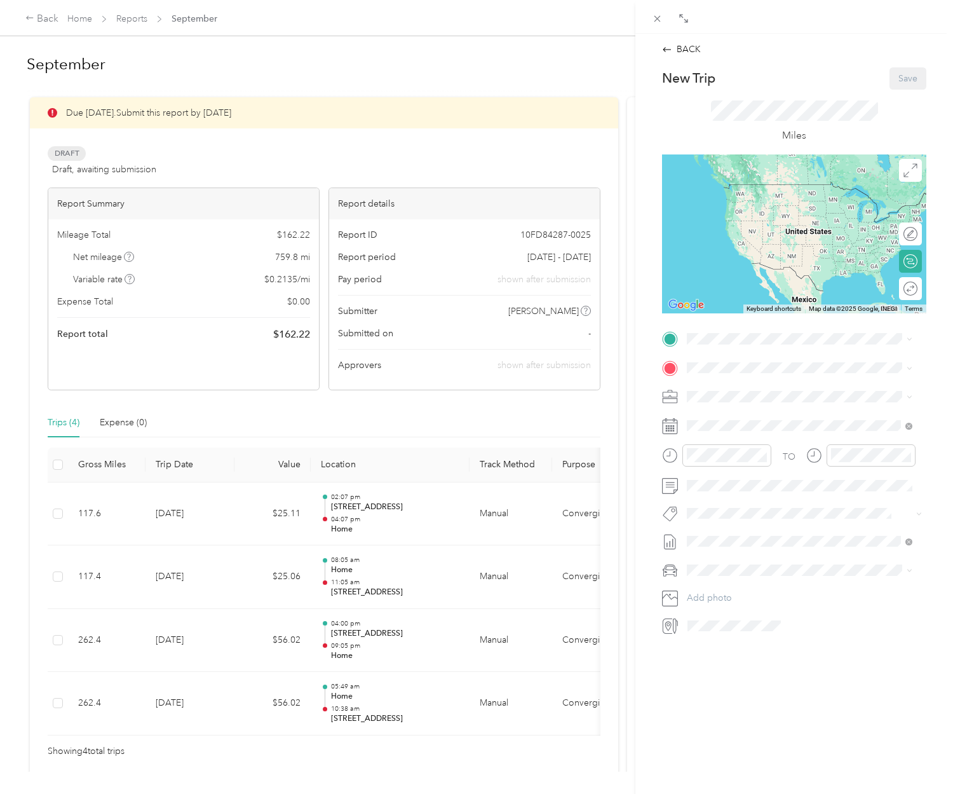
click at [739, 407] on span "[STREET_ADDRESS]" at bounding box center [751, 402] width 81 height 11
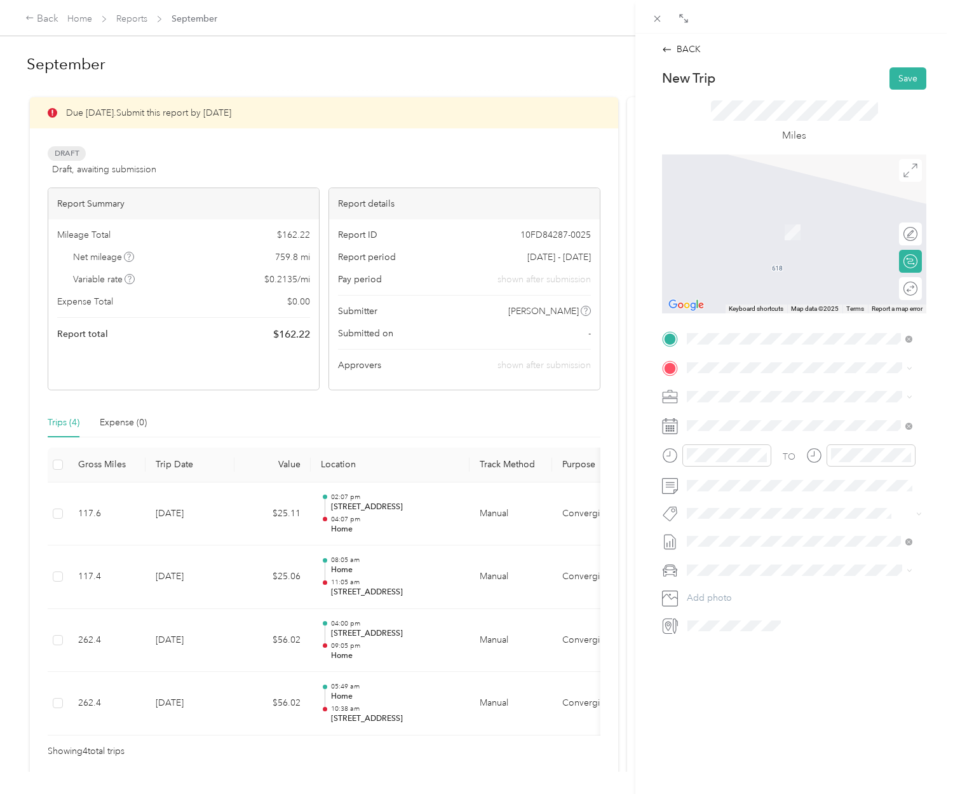
click at [737, 416] on span "[STREET_ADDRESS][PERSON_NAME][US_STATE]" at bounding box center [810, 417] width 198 height 22
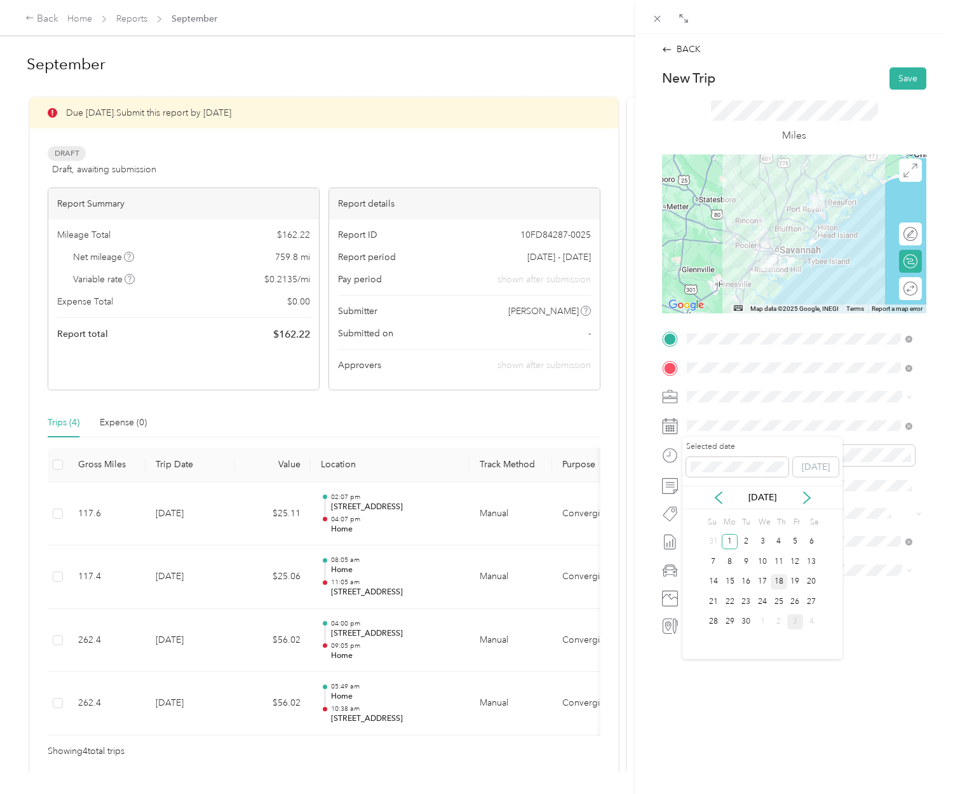
click at [782, 584] on div "18" at bounding box center [779, 582] width 17 height 16
click at [699, 585] on div "10" at bounding box center [700, 590] width 31 height 18
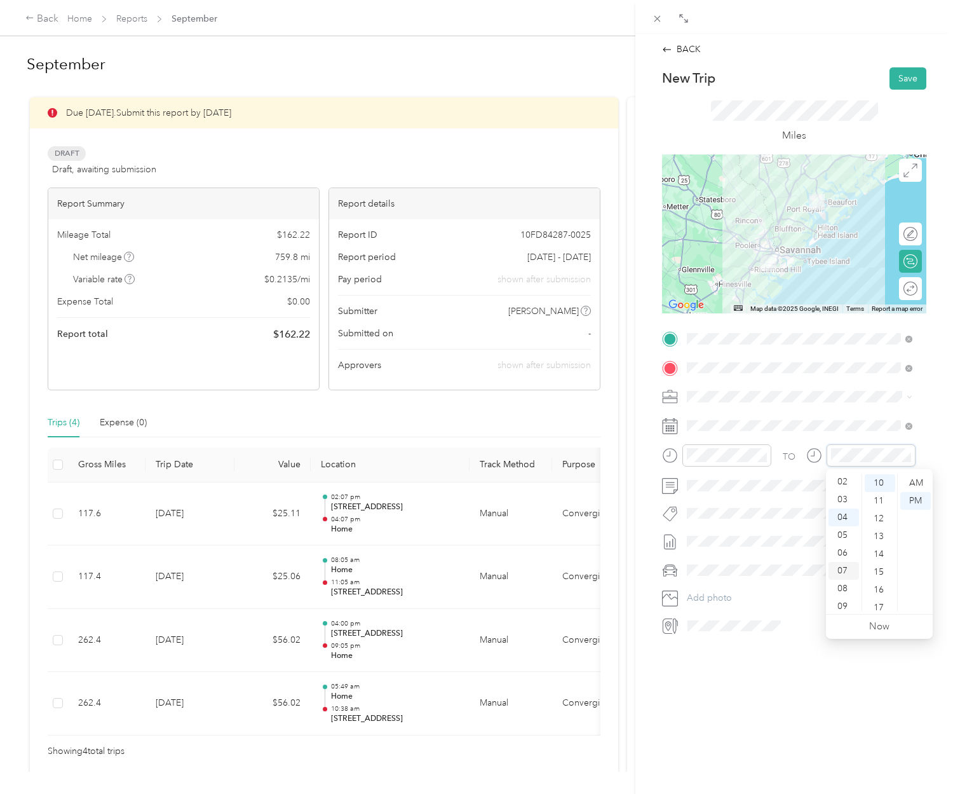
scroll to position [0, 0]
click at [839, 478] on div "12" at bounding box center [844, 483] width 31 height 18
click at [912, 500] on div "PM" at bounding box center [916, 501] width 31 height 18
click at [734, 491] on span at bounding box center [805, 485] width 244 height 20
click at [897, 79] on button "Save" at bounding box center [908, 78] width 37 height 22
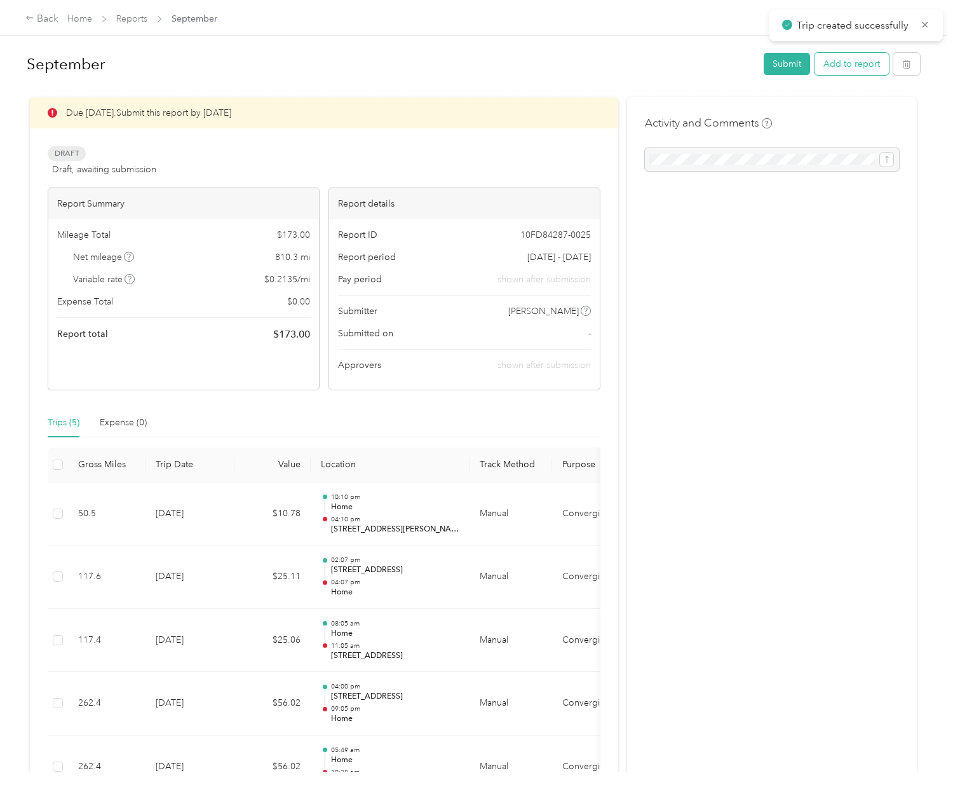
click at [853, 70] on button "Add to report" at bounding box center [852, 64] width 74 height 22
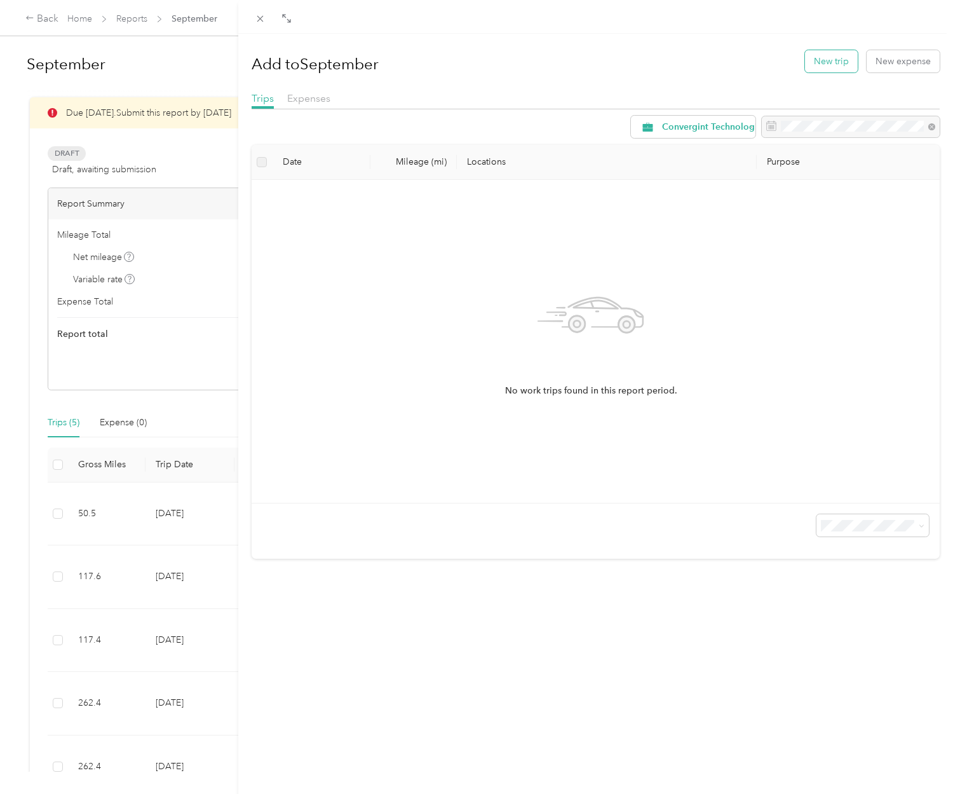
click at [830, 65] on button "New trip" at bounding box center [831, 61] width 53 height 22
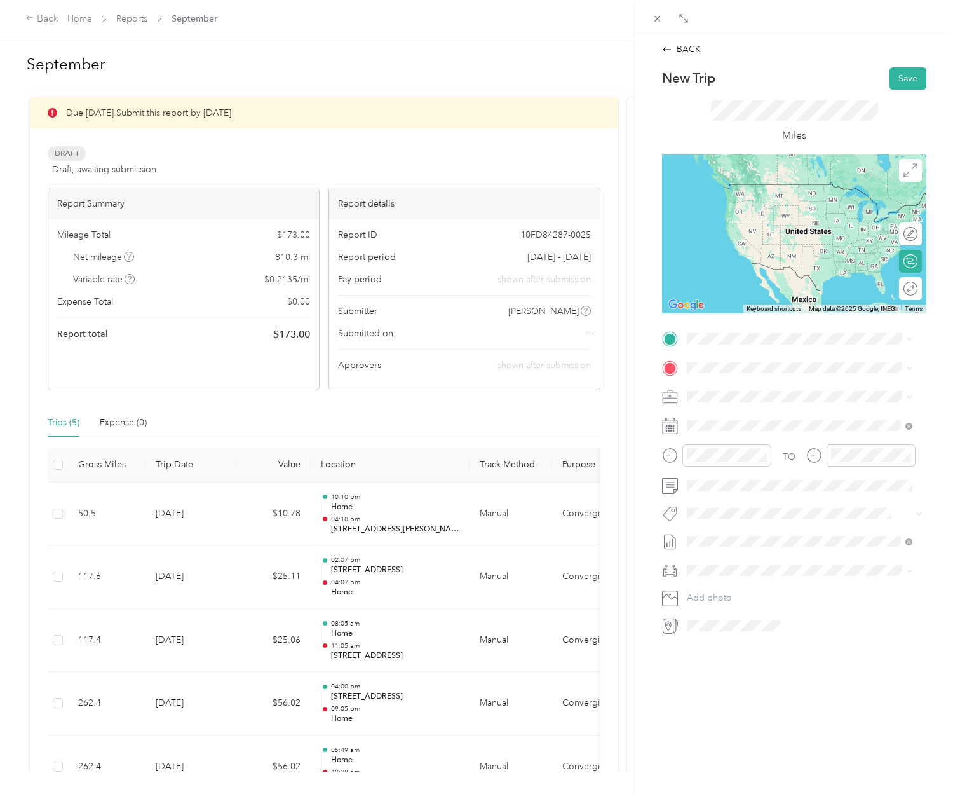
click at [794, 432] on span "[STREET_ADDRESS][PERSON_NAME][US_STATE]" at bounding box center [810, 422] width 198 height 22
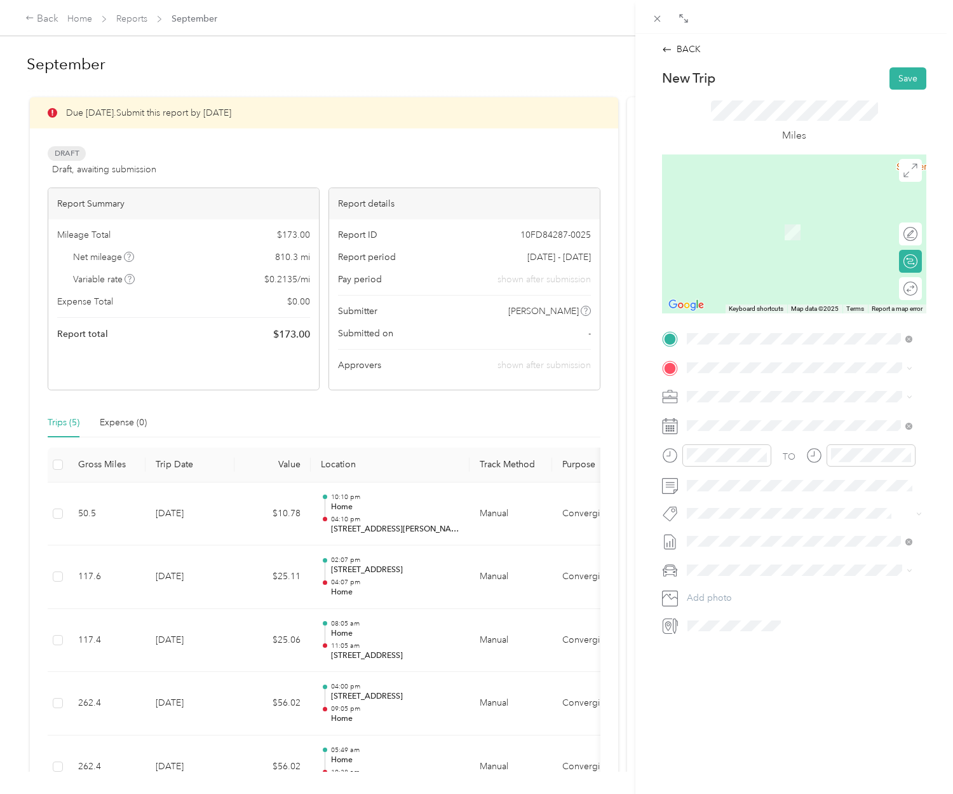
click at [722, 434] on span "[STREET_ADDRESS]" at bounding box center [751, 432] width 81 height 11
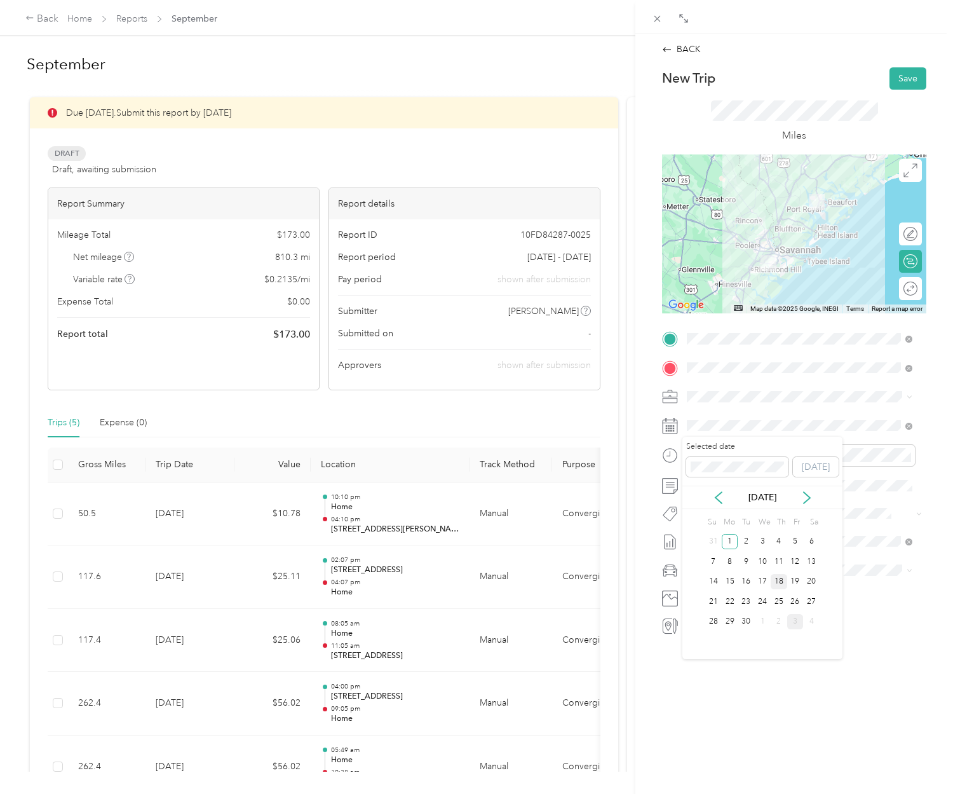
click at [779, 584] on div "18" at bounding box center [779, 582] width 17 height 16
click at [695, 519] on div "02" at bounding box center [700, 519] width 31 height 18
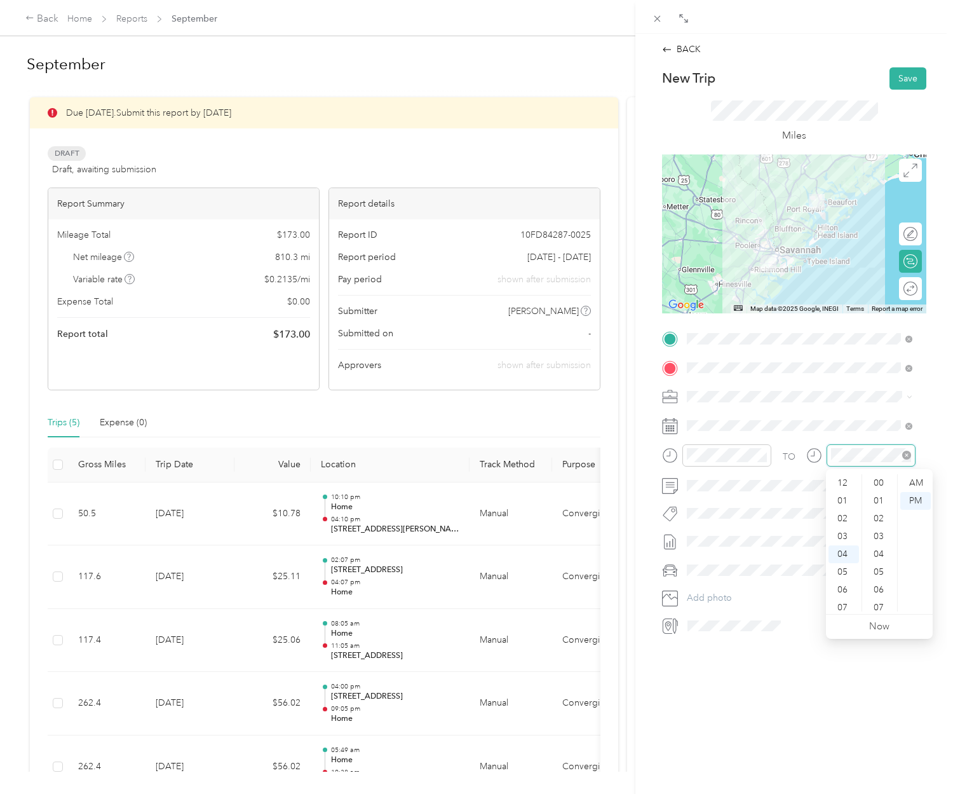
scroll to position [196, 0]
click at [756, 685] on div "BACK New Trip Save This trip cannot be edited because it is either under review…" at bounding box center [795, 431] width 318 height 794
click at [897, 81] on button "Save" at bounding box center [908, 78] width 37 height 22
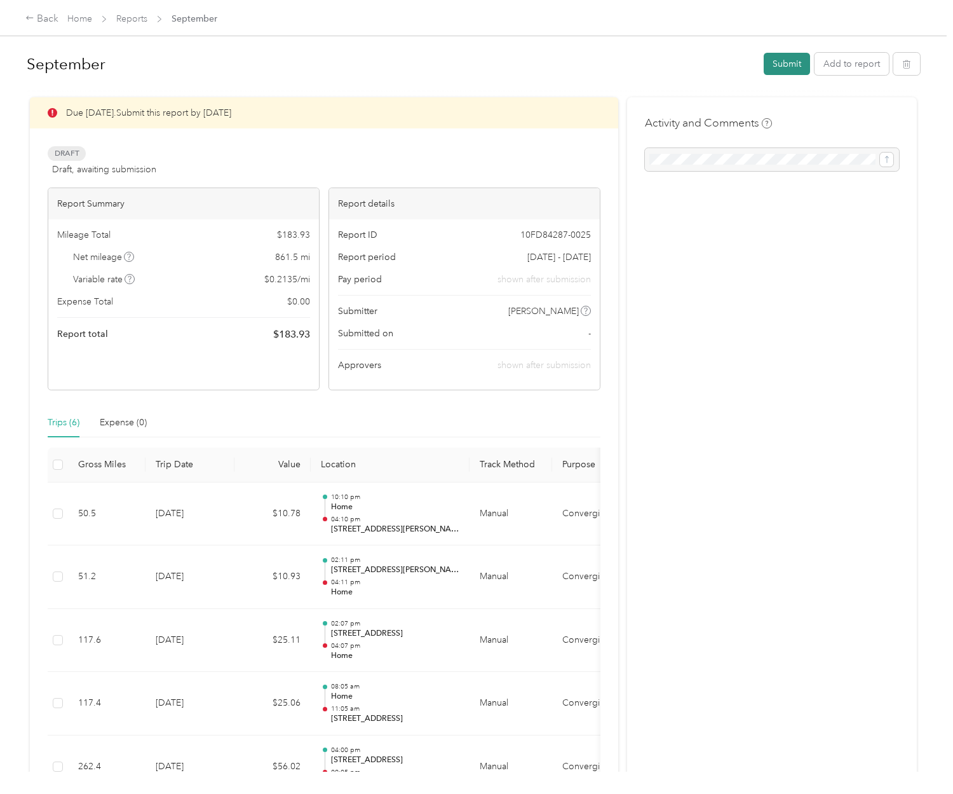
click at [778, 64] on button "Submit" at bounding box center [787, 64] width 46 height 22
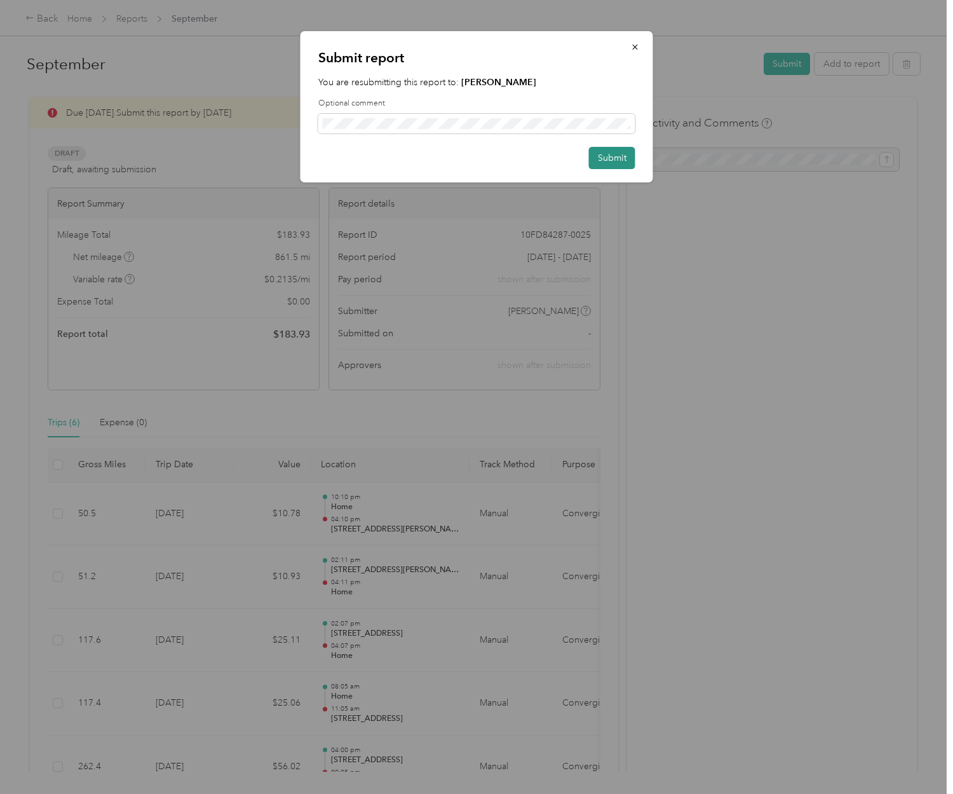
click at [610, 163] on button "Submit" at bounding box center [612, 158] width 46 height 22
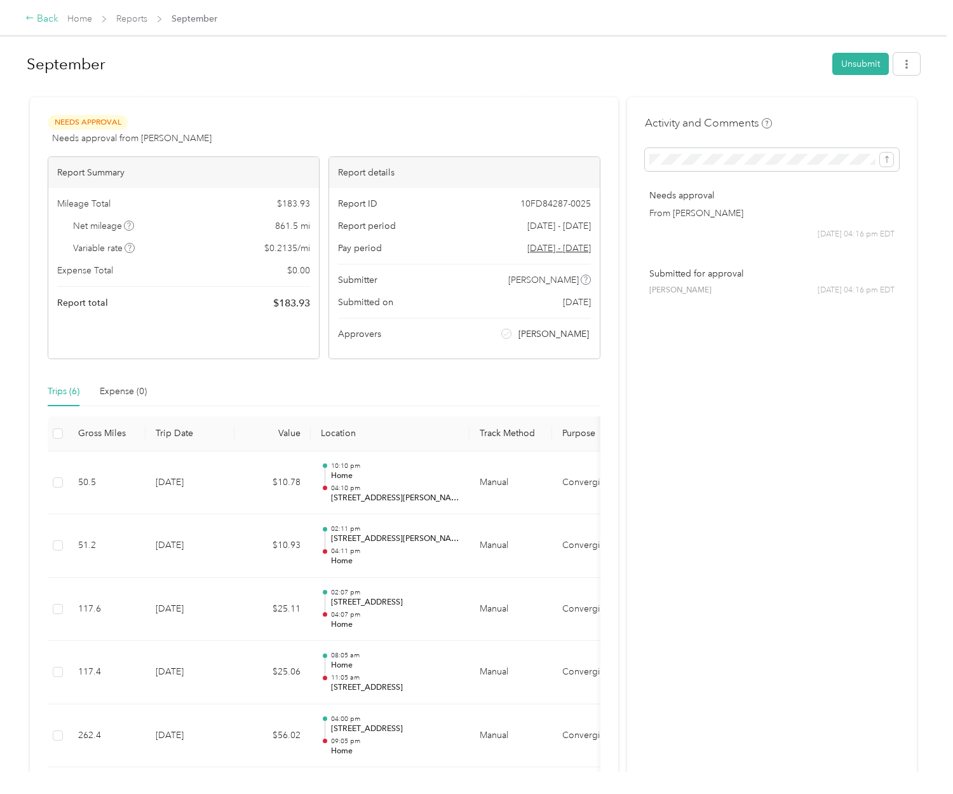
click at [28, 20] on icon at bounding box center [29, 18] width 7 height 4
